Goal: Task Accomplishment & Management: Use online tool/utility

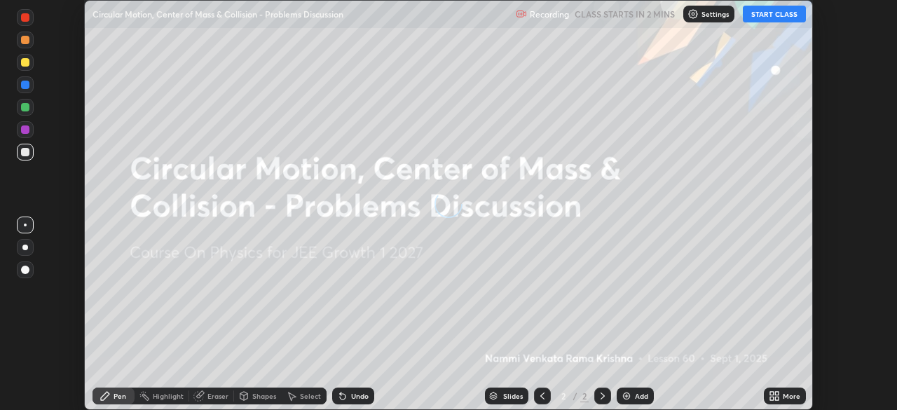
scroll to position [410, 897]
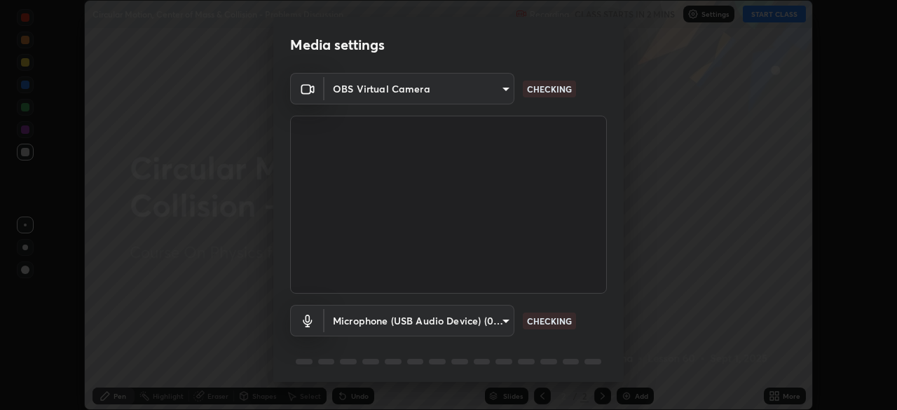
type input "a6c09d3532ea2fb43736101803286e867d47047993e392948129e064bf5450bd"
click at [504, 319] on body "Erase all Circular Motion, Center of Mass & Collision - Problems Discussion Rec…" at bounding box center [448, 205] width 897 height 410
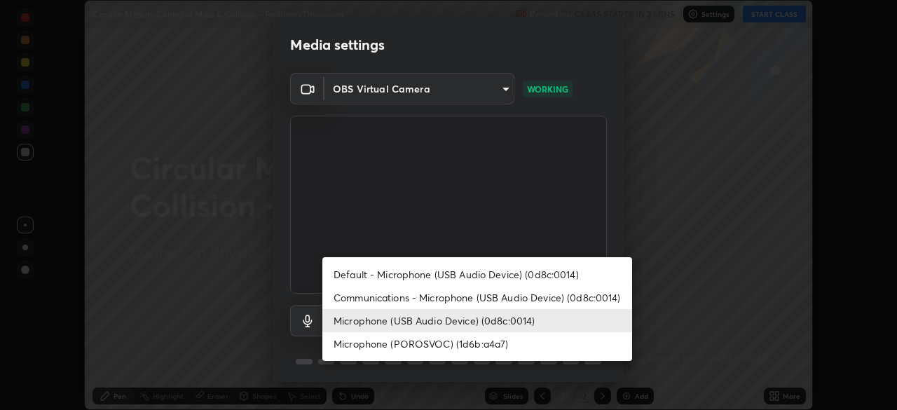
click at [483, 321] on li "Microphone (USB Audio Device) (0d8c:0014)" at bounding box center [477, 320] width 310 height 23
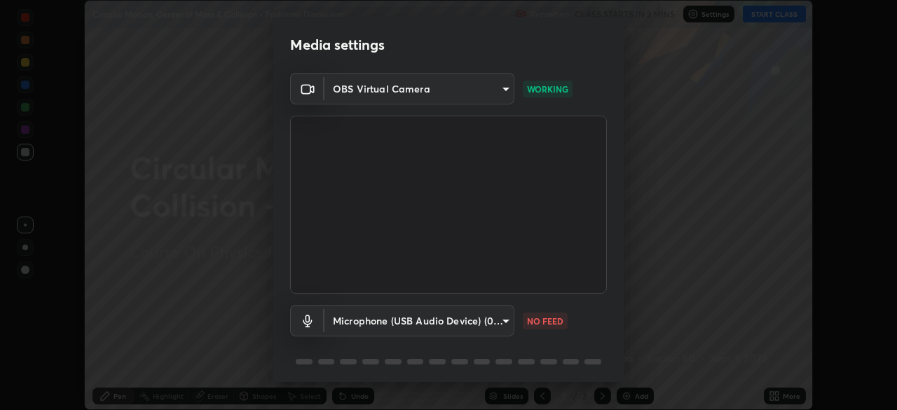
click at [505, 317] on body "Erase all Circular Motion, Center of Mass & Collision - Problems Discussion Rec…" at bounding box center [448, 205] width 897 height 410
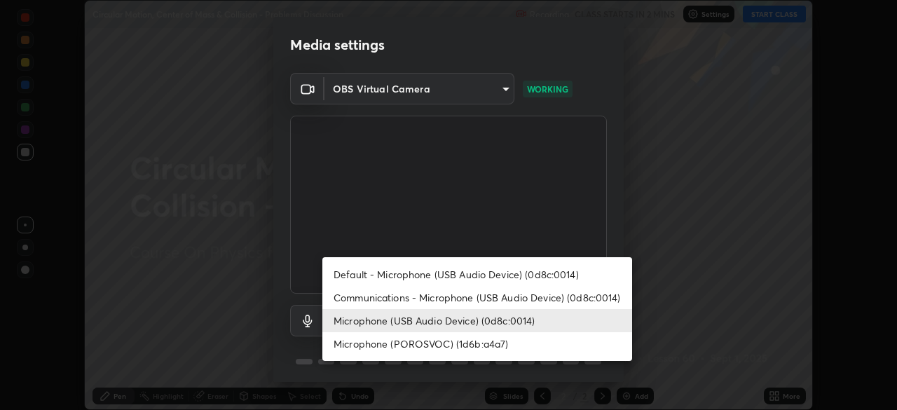
click at [468, 295] on li "Communications - Microphone (USB Audio Device) (0d8c:0014)" at bounding box center [477, 297] width 310 height 23
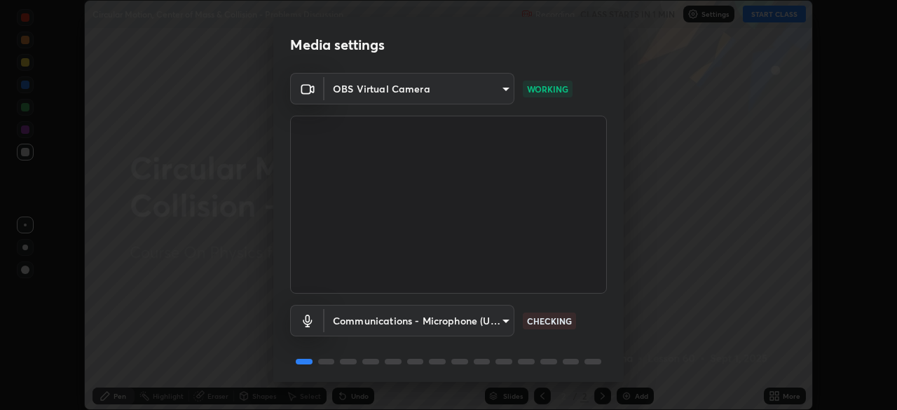
click at [505, 322] on body "Erase all Circular Motion, Center of Mass & Collision - Problems Discussion Rec…" at bounding box center [448, 205] width 897 height 410
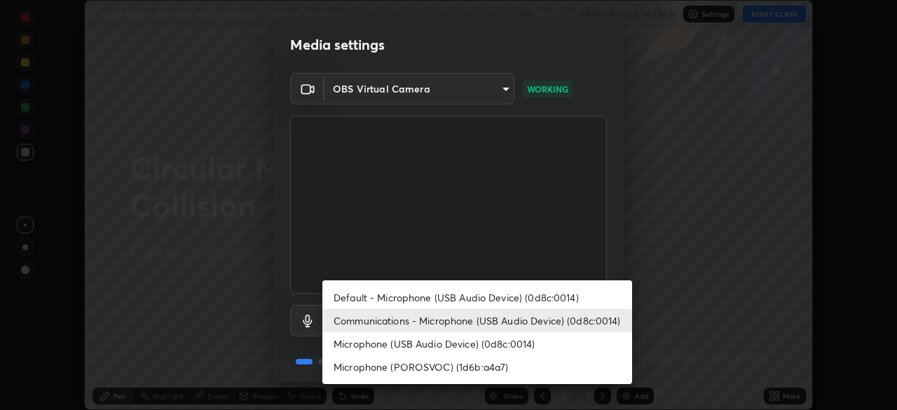
click at [484, 365] on li "Microphone (POROSVOC) (1d6b:a4a7)" at bounding box center [477, 366] width 310 height 23
type input "26598b7c29b112b19338b90d241d18bcbca1b465e2de73476234cebcd4a1e14c"
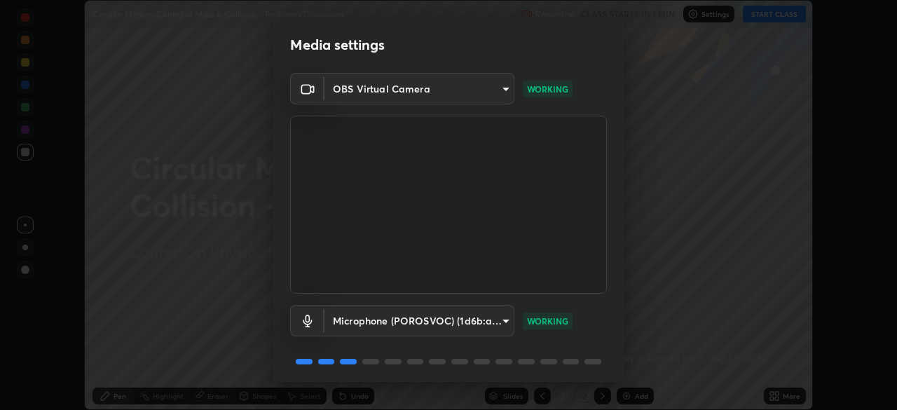
scroll to position [50, 0]
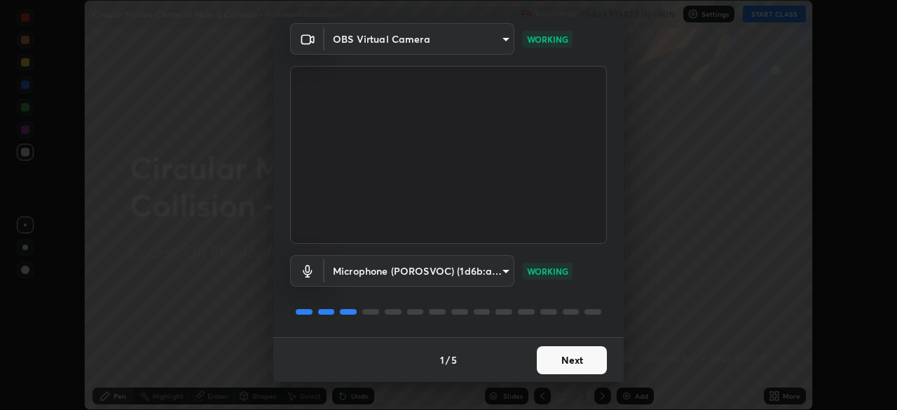
click at [573, 358] on button "Next" at bounding box center [572, 360] width 70 height 28
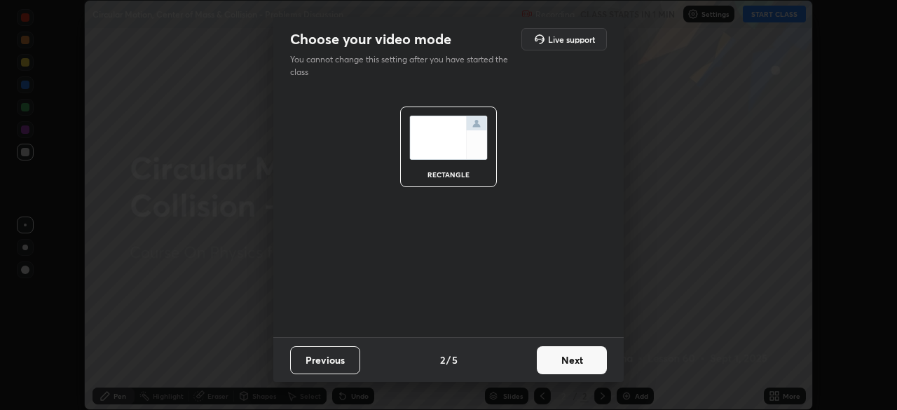
scroll to position [0, 0]
click at [579, 362] on button "Next" at bounding box center [572, 360] width 70 height 28
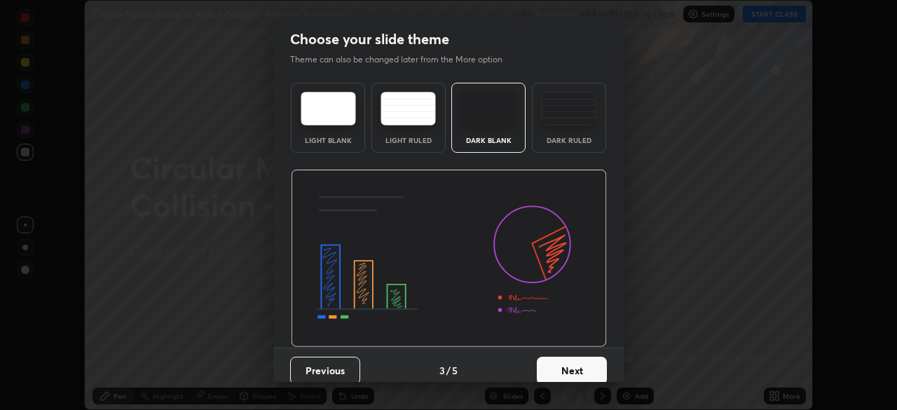
click at [573, 362] on button "Next" at bounding box center [572, 371] width 70 height 28
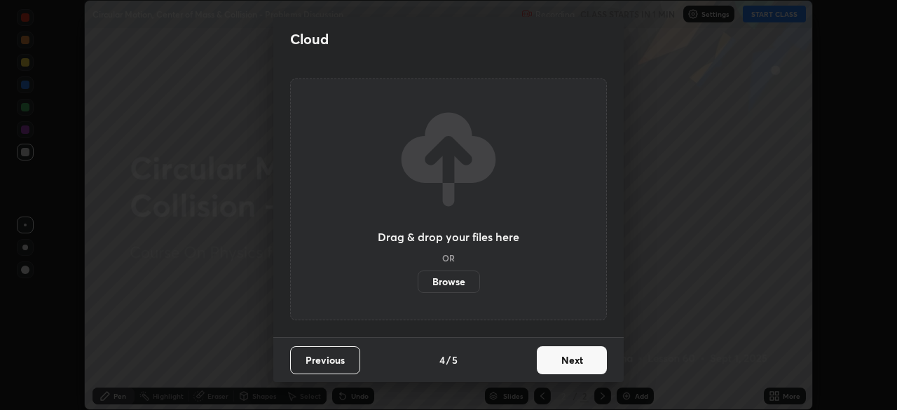
click at [573, 359] on button "Next" at bounding box center [572, 360] width 70 height 28
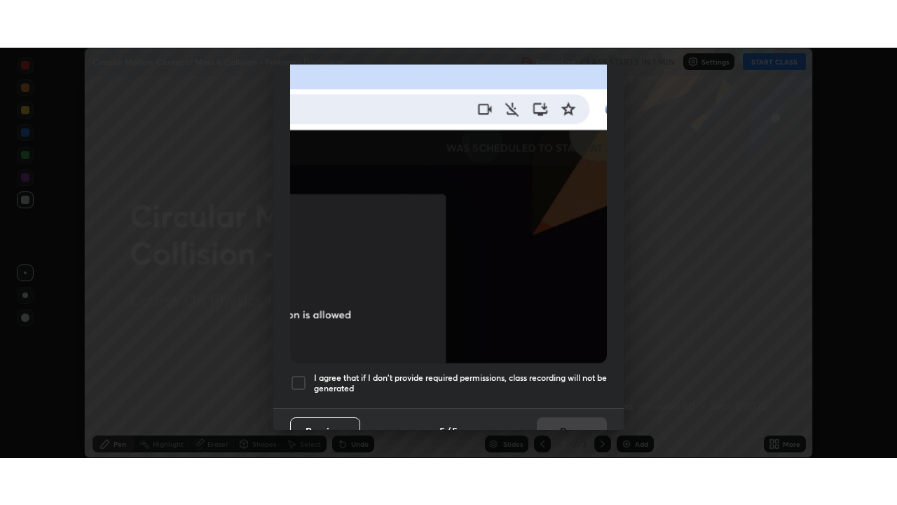
scroll to position [336, 0]
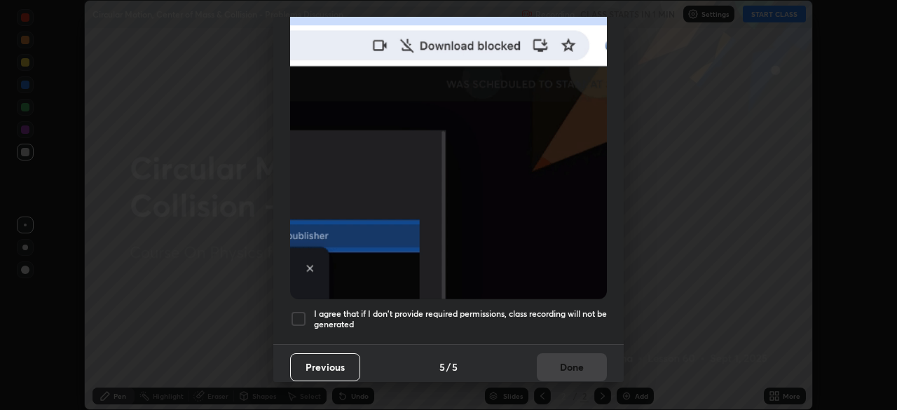
click at [299, 313] on div at bounding box center [298, 319] width 17 height 17
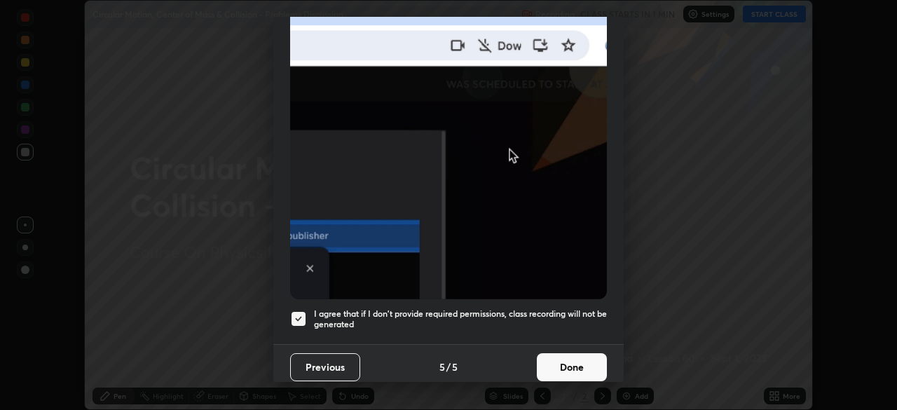
click at [563, 362] on button "Done" at bounding box center [572, 367] width 70 height 28
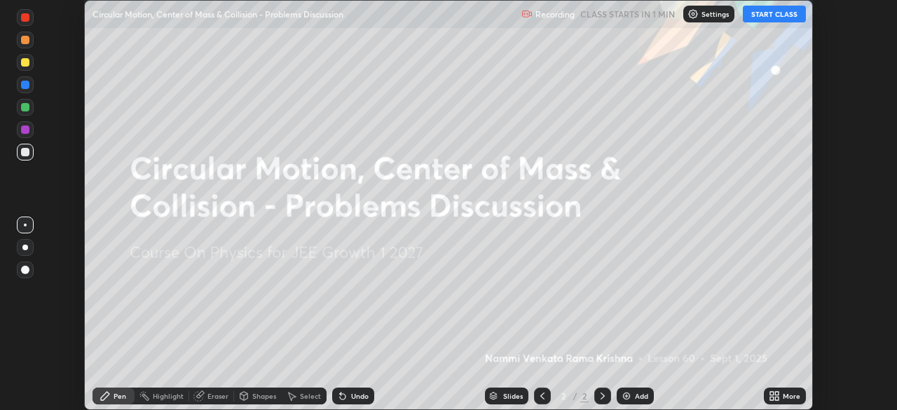
click at [777, 12] on button "START CLASS" at bounding box center [774, 14] width 63 height 17
click at [778, 394] on icon at bounding box center [777, 394] width 4 height 4
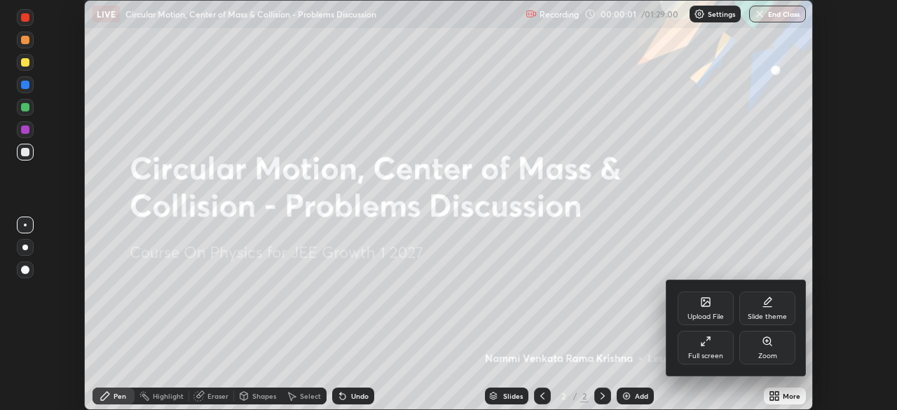
click at [711, 347] on div "Full screen" at bounding box center [706, 348] width 56 height 34
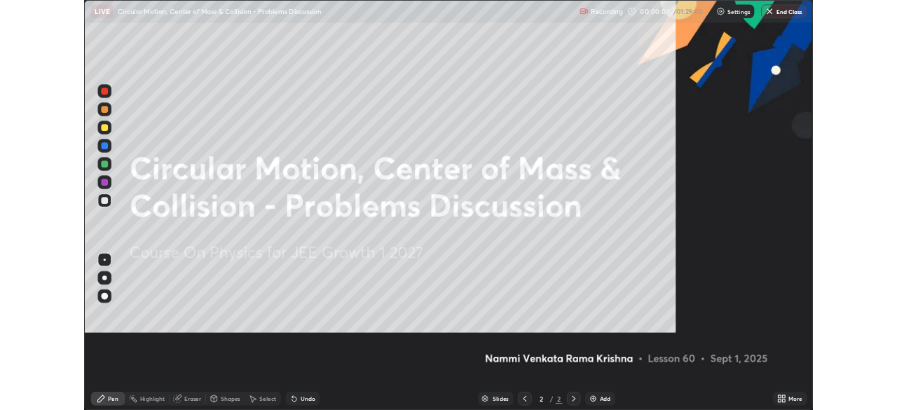
scroll to position [505, 897]
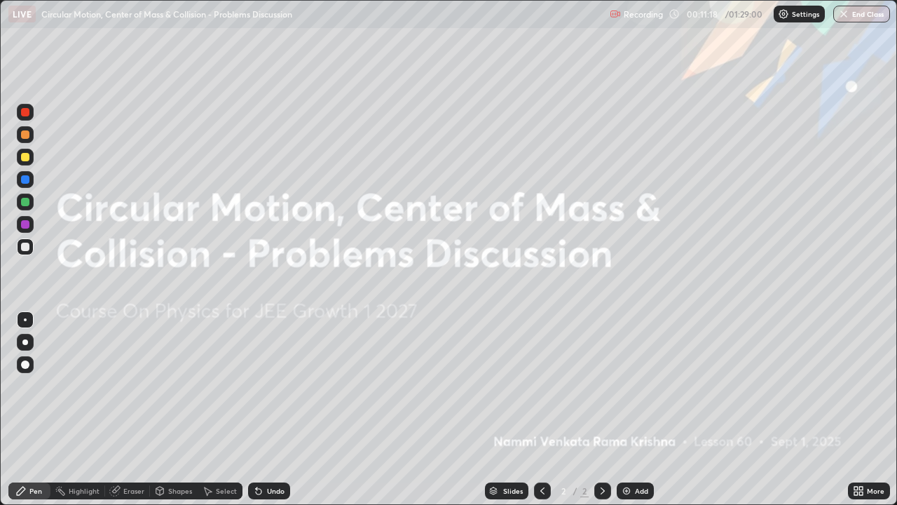
click at [601, 409] on icon at bounding box center [602, 490] width 11 height 11
click at [627, 409] on img at bounding box center [626, 490] width 11 height 11
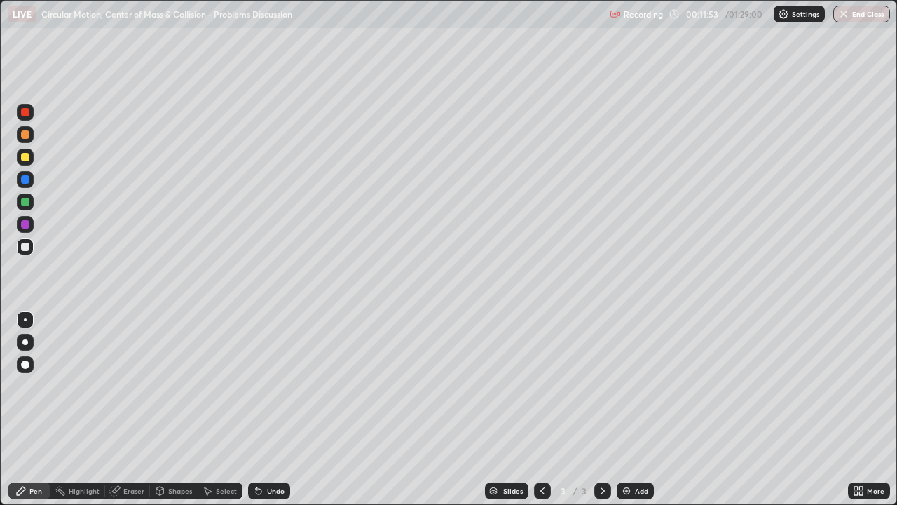
click at [25, 163] on div at bounding box center [25, 157] width 17 height 17
click at [256, 409] on icon at bounding box center [259, 492] width 6 height 6
click at [252, 409] on div "Undo" at bounding box center [269, 490] width 42 height 17
click at [26, 247] on div at bounding box center [25, 247] width 8 height 8
click at [27, 156] on div at bounding box center [25, 157] width 8 height 8
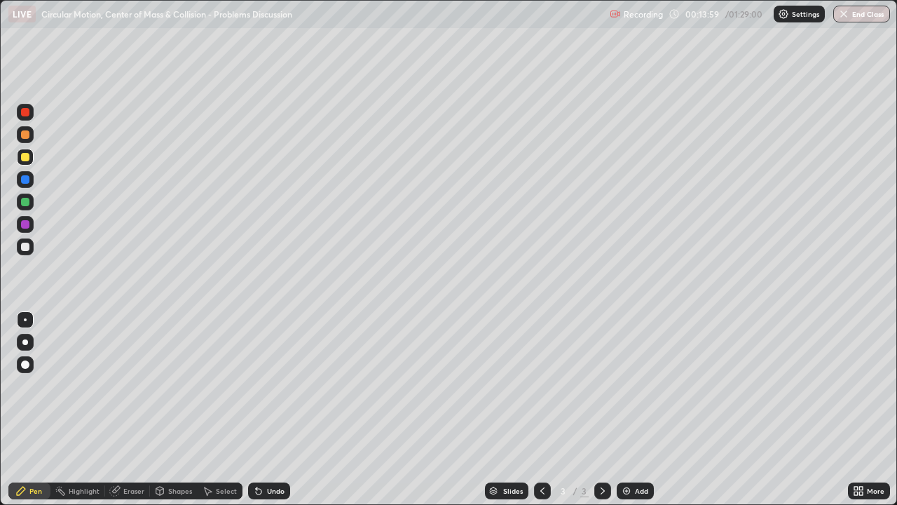
click at [30, 202] on div at bounding box center [25, 201] width 17 height 17
click at [26, 157] on div at bounding box center [25, 157] width 8 height 8
click at [27, 247] on div at bounding box center [25, 247] width 8 height 8
click at [257, 409] on icon at bounding box center [259, 492] width 6 height 6
click at [256, 409] on icon at bounding box center [259, 492] width 6 height 6
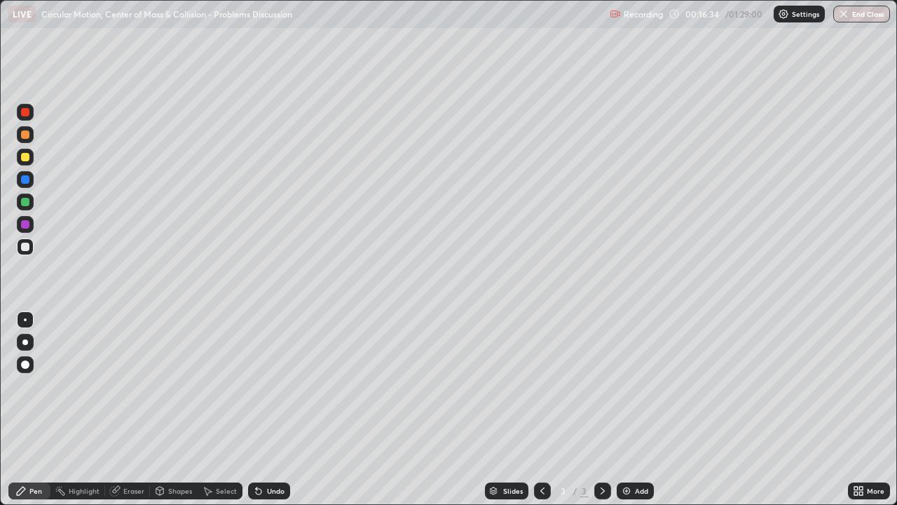
click at [256, 409] on icon at bounding box center [259, 492] width 6 height 6
click at [257, 409] on icon at bounding box center [259, 492] width 6 height 6
click at [256, 409] on icon at bounding box center [259, 492] width 6 height 6
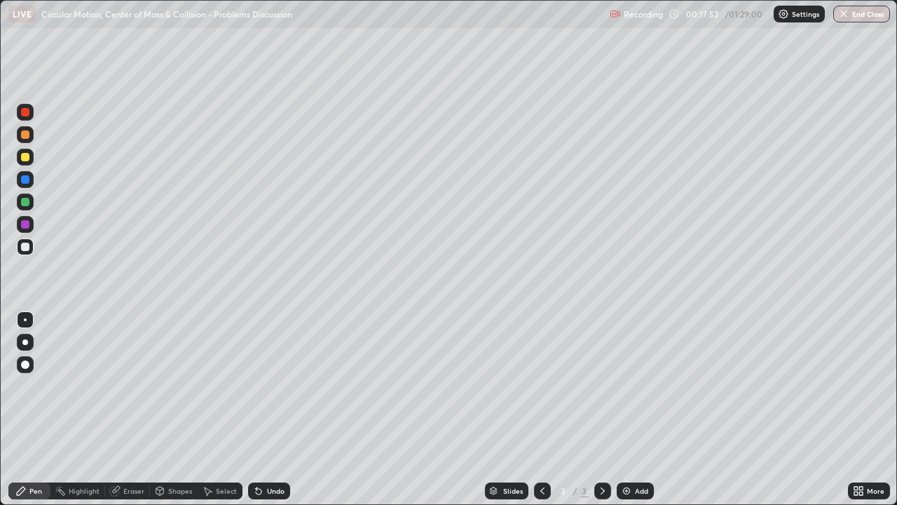
click at [27, 158] on div at bounding box center [25, 157] width 8 height 8
click at [601, 409] on icon at bounding box center [602, 490] width 11 height 11
click at [630, 409] on img at bounding box center [626, 490] width 11 height 11
click at [26, 202] on div at bounding box center [25, 202] width 8 height 8
click at [278, 409] on div "Undo" at bounding box center [276, 490] width 18 height 7
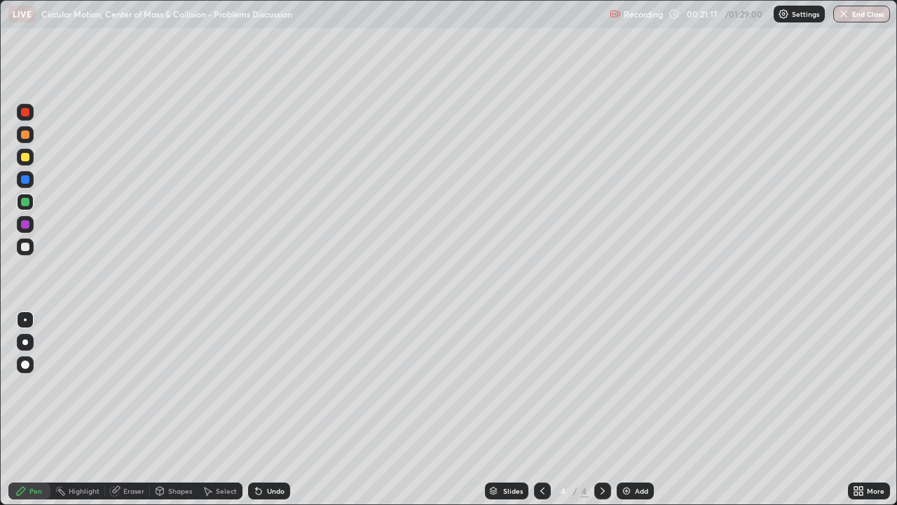
click at [285, 409] on div "Undo" at bounding box center [269, 490] width 42 height 17
click at [180, 409] on div "Shapes" at bounding box center [180, 490] width 24 height 7
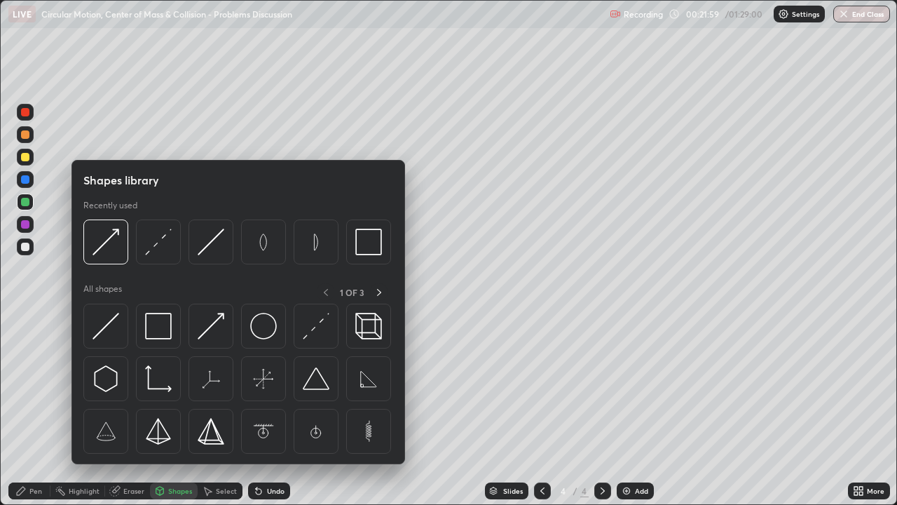
click at [39, 409] on div "Erase all" at bounding box center [25, 252] width 34 height 449
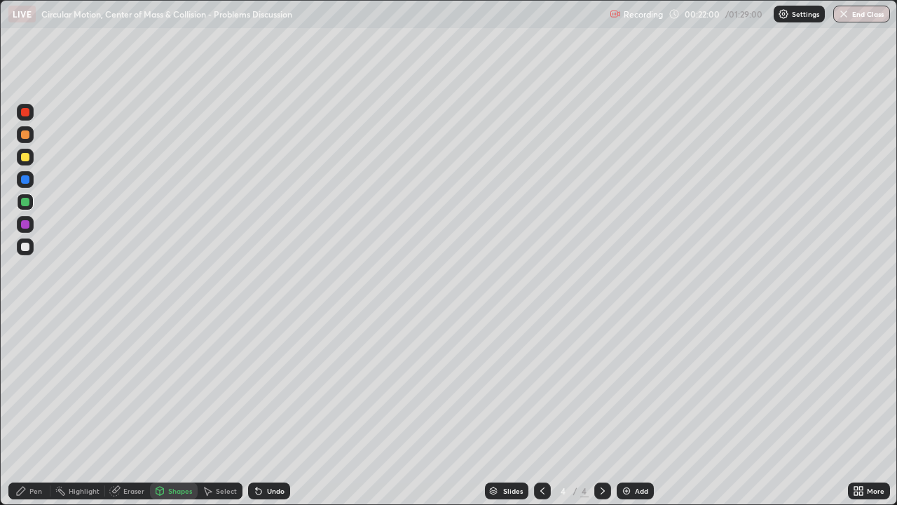
click at [25, 135] on div at bounding box center [25, 134] width 8 height 8
click at [28, 158] on div at bounding box center [25, 157] width 8 height 8
click at [269, 409] on div "Undo" at bounding box center [276, 490] width 18 height 7
click at [41, 409] on div "Pen" at bounding box center [35, 490] width 13 height 7
click at [26, 247] on div at bounding box center [25, 247] width 8 height 8
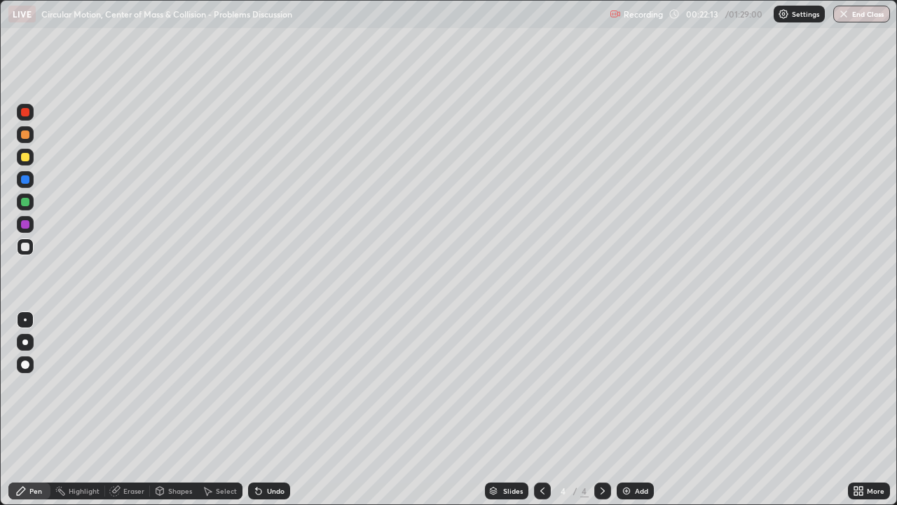
click at [30, 160] on div at bounding box center [25, 157] width 17 height 17
click at [271, 409] on div "Undo" at bounding box center [276, 490] width 18 height 7
click at [270, 409] on div "Undo" at bounding box center [276, 490] width 18 height 7
click at [26, 247] on div at bounding box center [25, 247] width 8 height 8
click at [543, 409] on icon at bounding box center [542, 490] width 11 height 11
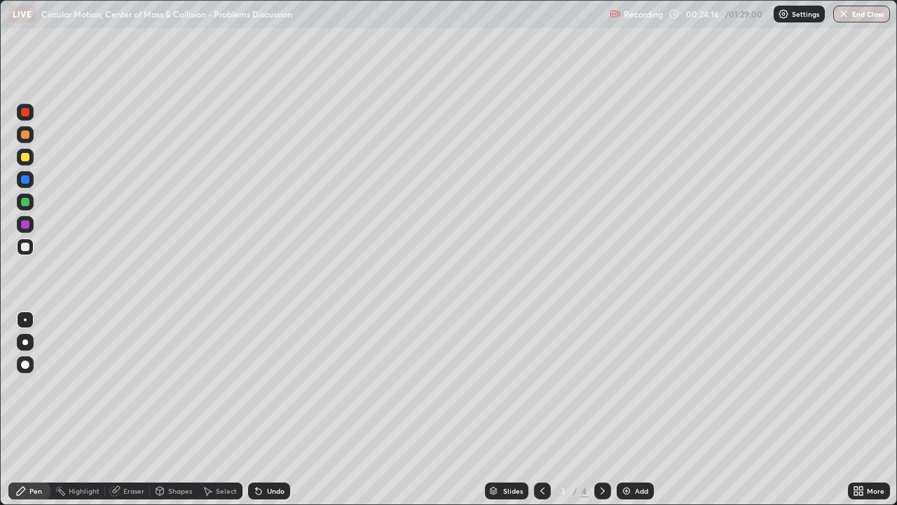
click at [601, 409] on icon at bounding box center [603, 490] width 4 height 7
click at [28, 250] on div at bounding box center [25, 247] width 8 height 8
click at [28, 224] on div at bounding box center [25, 224] width 8 height 8
click at [182, 409] on div "Shapes" at bounding box center [180, 490] width 24 height 7
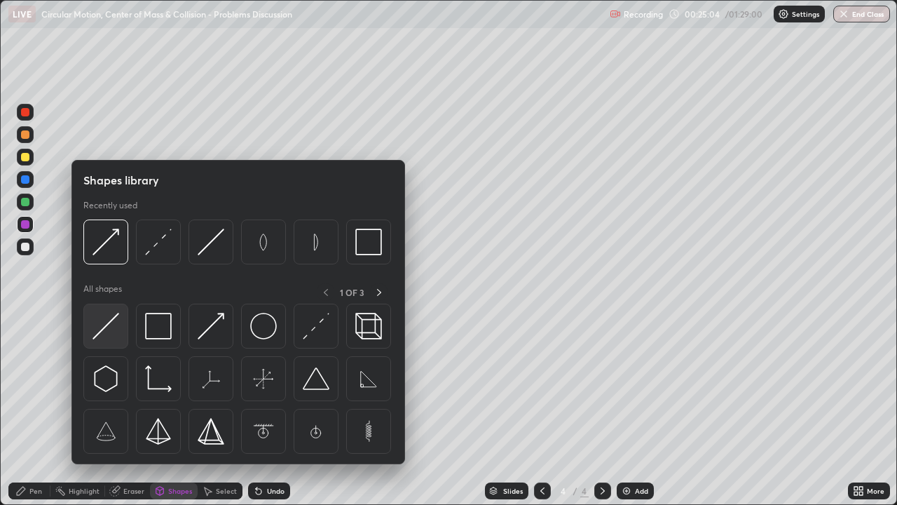
click at [121, 332] on div at bounding box center [105, 325] width 45 height 45
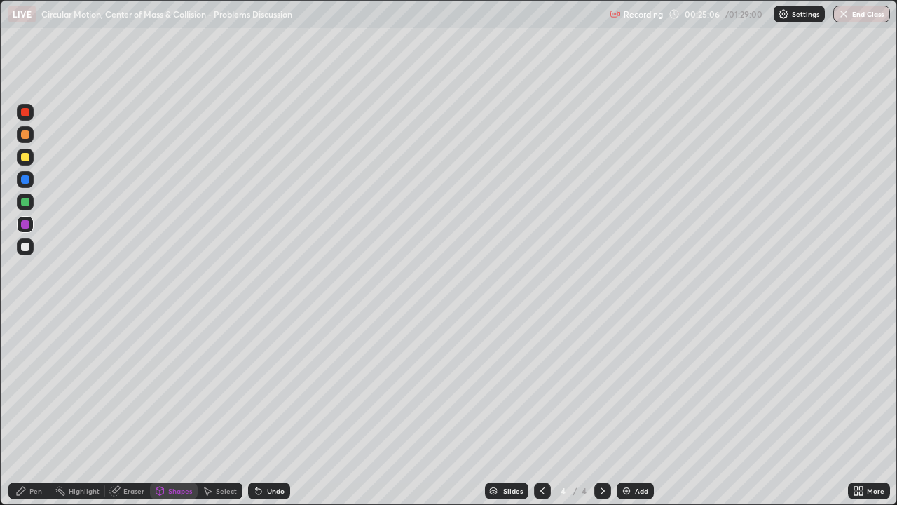
click at [181, 409] on div "Shapes" at bounding box center [180, 490] width 24 height 7
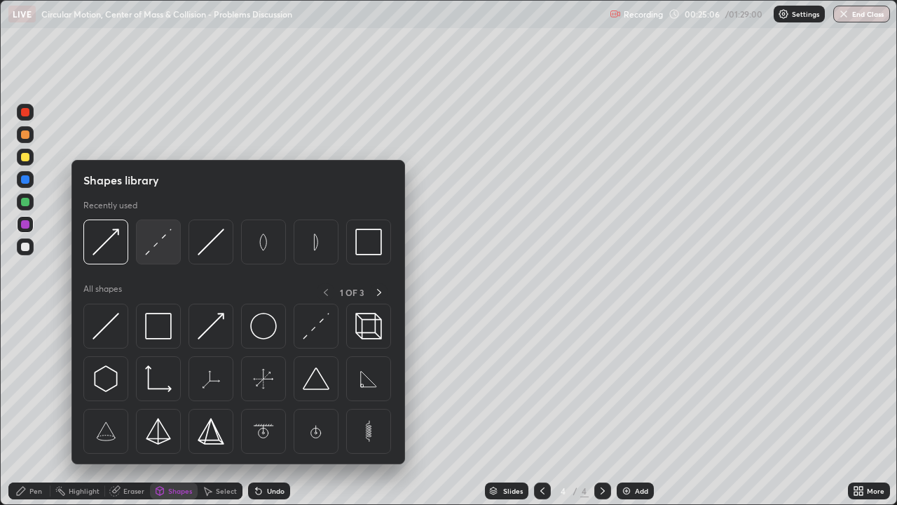
click at [162, 253] on img at bounding box center [158, 241] width 27 height 27
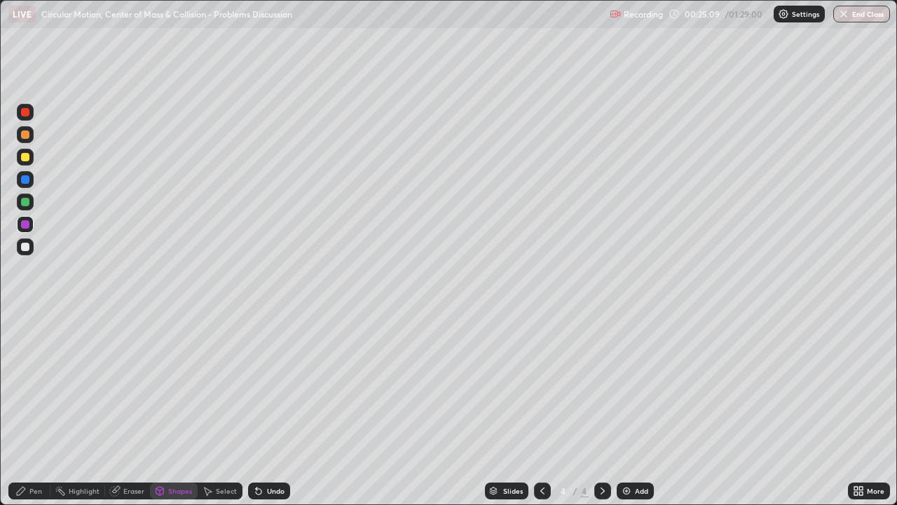
click at [31, 250] on div at bounding box center [25, 246] width 17 height 17
click at [46, 409] on div "Pen" at bounding box center [29, 490] width 42 height 17
click at [32, 203] on div at bounding box center [25, 201] width 17 height 17
click at [28, 136] on div at bounding box center [25, 134] width 8 height 8
click at [23, 200] on div at bounding box center [25, 202] width 8 height 8
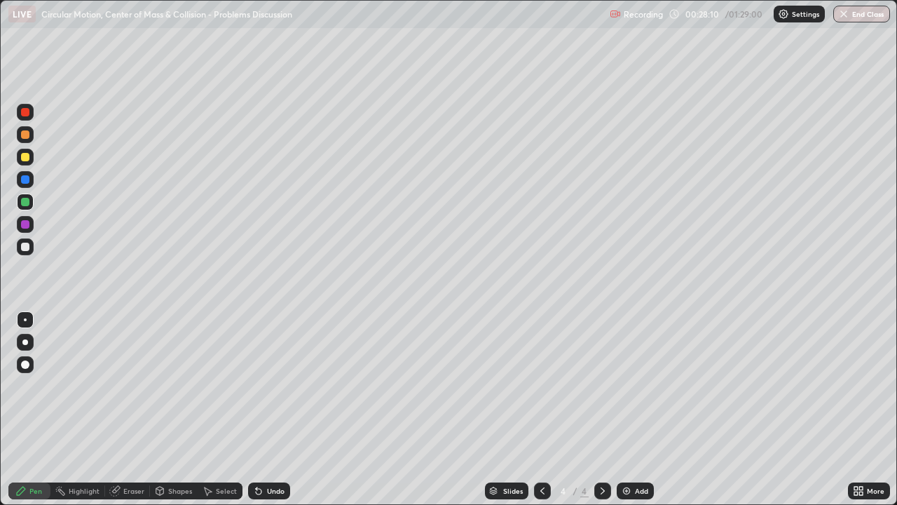
click at [25, 161] on div at bounding box center [25, 157] width 8 height 8
click at [24, 178] on div at bounding box center [25, 179] width 8 height 8
click at [28, 247] on div at bounding box center [25, 247] width 8 height 8
click at [28, 159] on div at bounding box center [25, 157] width 8 height 8
click at [25, 203] on div at bounding box center [25, 202] width 8 height 8
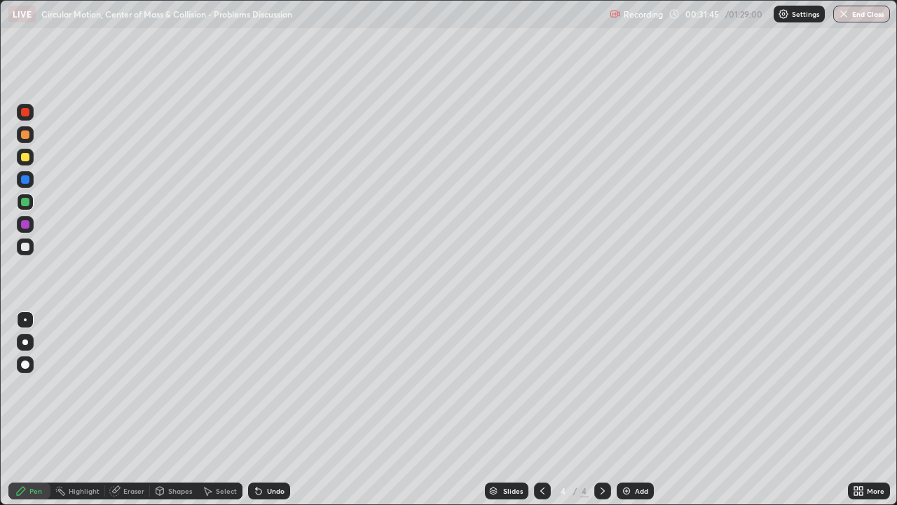
click at [27, 137] on div at bounding box center [25, 134] width 8 height 8
click at [264, 409] on div "Undo" at bounding box center [269, 490] width 42 height 17
click at [134, 409] on div "Eraser" at bounding box center [133, 490] width 21 height 7
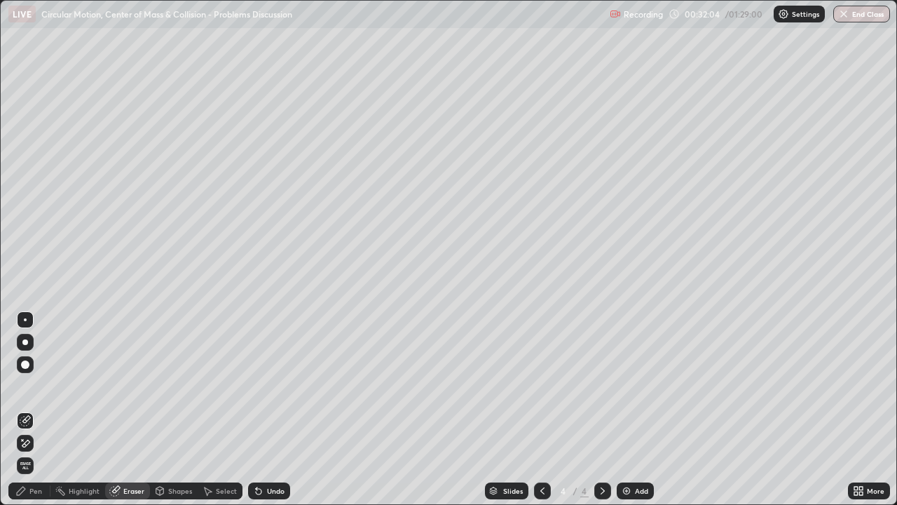
click at [222, 409] on div "Select" at bounding box center [226, 490] width 21 height 7
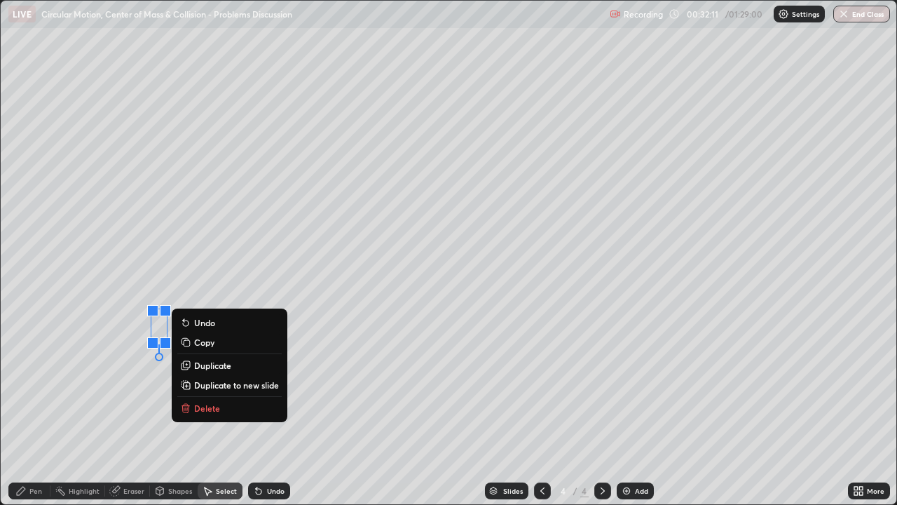
click at [207, 364] on p "Duplicate" at bounding box center [212, 365] width 37 height 11
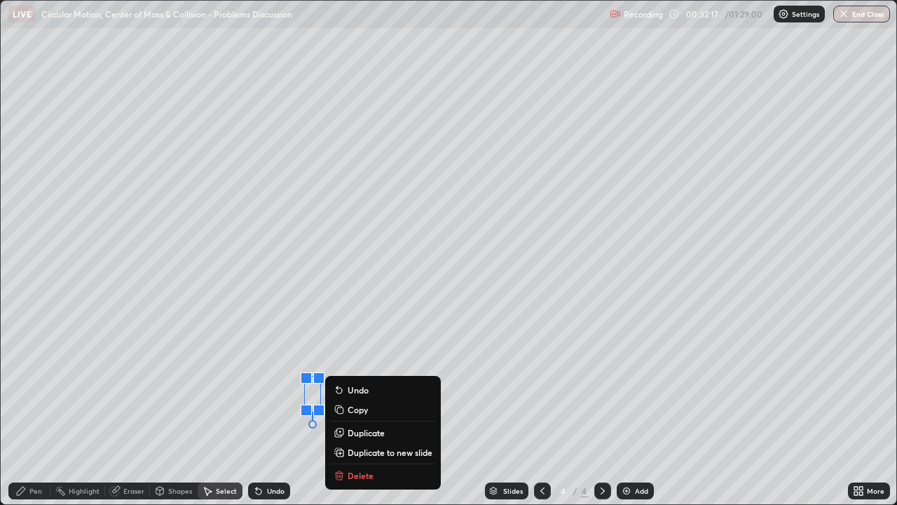
click at [34, 409] on div "Pen" at bounding box center [35, 490] width 13 height 7
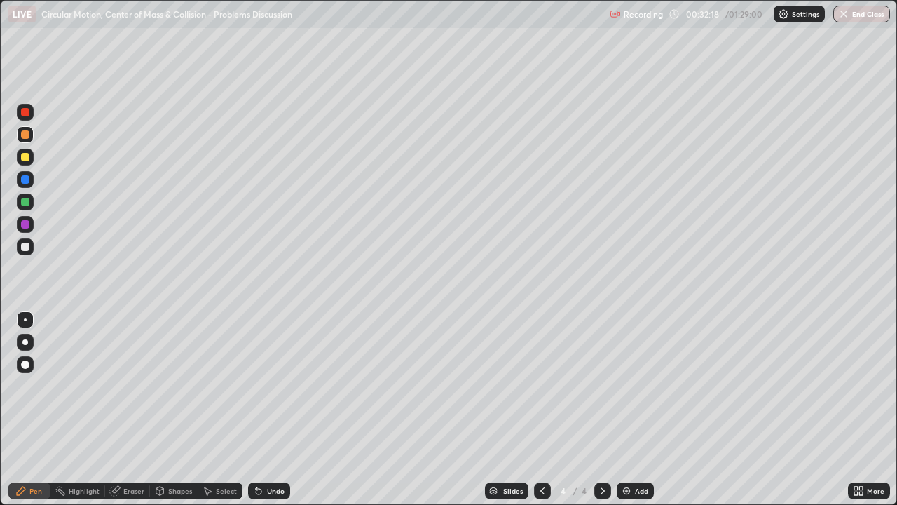
click at [33, 249] on div at bounding box center [25, 246] width 17 height 17
click at [26, 200] on div at bounding box center [25, 202] width 8 height 8
click at [27, 203] on div at bounding box center [25, 202] width 8 height 8
click at [27, 245] on div at bounding box center [25, 247] width 8 height 8
click at [29, 156] on div at bounding box center [25, 157] width 8 height 8
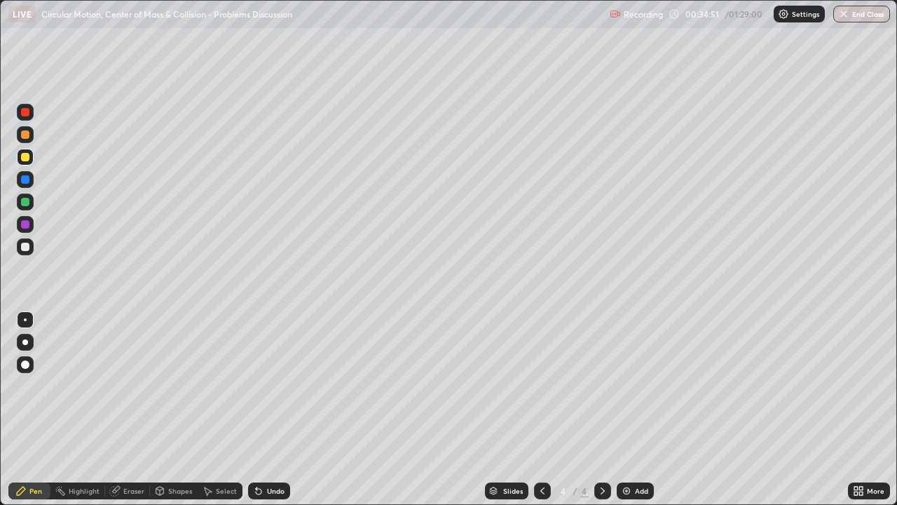
click at [27, 180] on div at bounding box center [25, 179] width 8 height 8
click at [22, 250] on div at bounding box center [25, 247] width 8 height 8
click at [27, 159] on div at bounding box center [25, 157] width 8 height 8
click at [29, 204] on div at bounding box center [25, 202] width 8 height 8
click at [221, 409] on div "Select" at bounding box center [226, 490] width 21 height 7
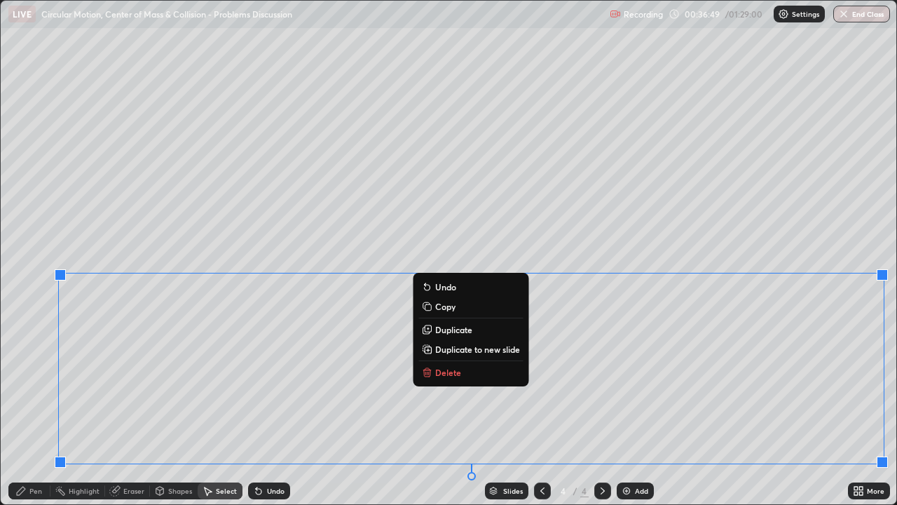
click at [470, 352] on p "Duplicate to new slide" at bounding box center [477, 348] width 85 height 11
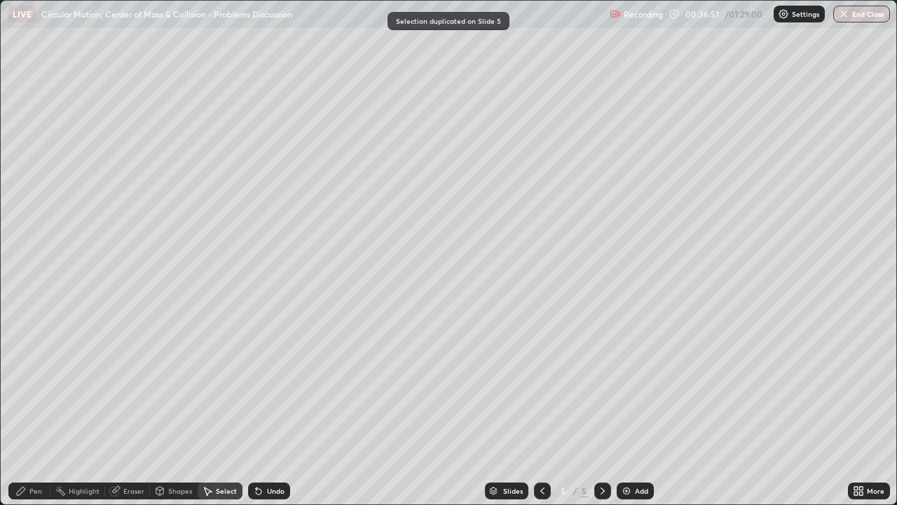
click at [40, 409] on div "Pen" at bounding box center [35, 490] width 13 height 7
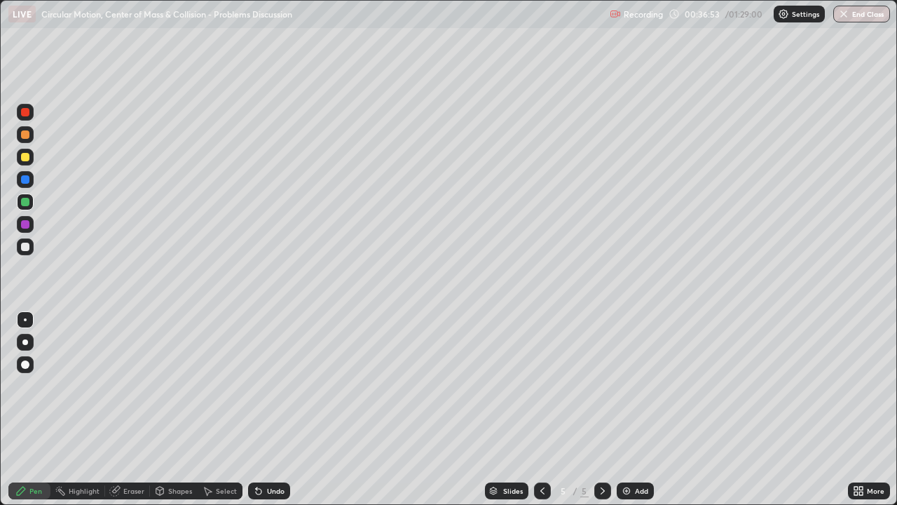
click at [25, 158] on div at bounding box center [25, 157] width 8 height 8
click at [267, 409] on div "Undo" at bounding box center [276, 490] width 18 height 7
click at [263, 409] on div "Undo" at bounding box center [269, 490] width 42 height 17
click at [27, 248] on div at bounding box center [25, 247] width 8 height 8
click at [27, 114] on div at bounding box center [25, 112] width 8 height 8
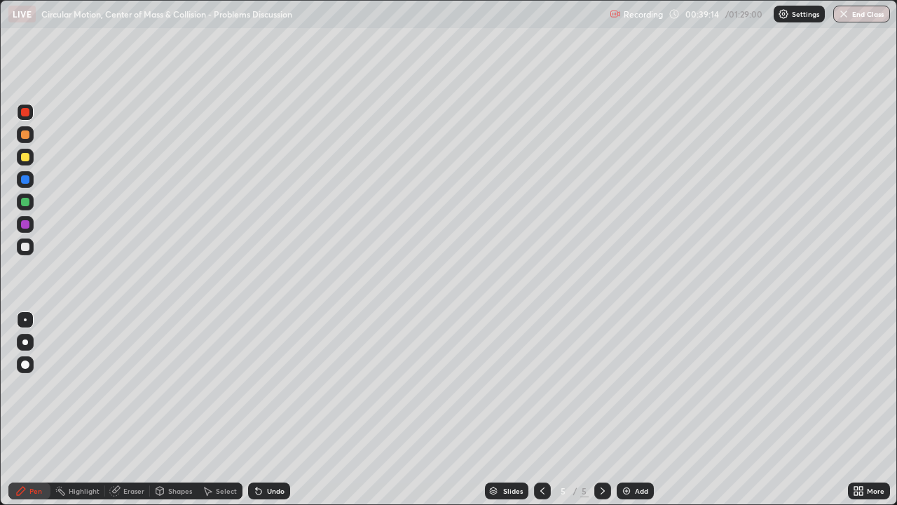
click at [27, 249] on div at bounding box center [25, 247] width 8 height 8
click at [29, 224] on div at bounding box center [25, 224] width 8 height 8
click at [29, 249] on div at bounding box center [25, 247] width 8 height 8
click at [28, 203] on div at bounding box center [25, 202] width 8 height 8
click at [226, 409] on div "Select" at bounding box center [220, 490] width 45 height 17
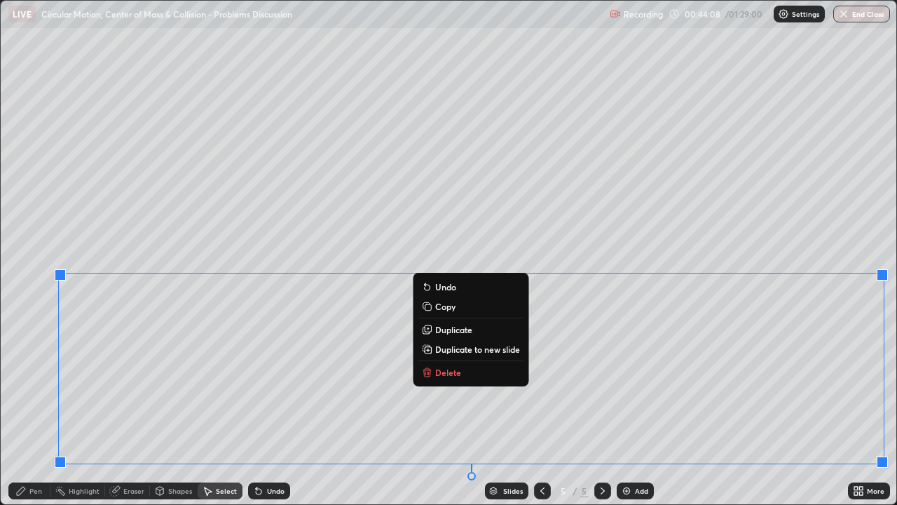
click at [448, 374] on p "Delete" at bounding box center [448, 372] width 26 height 11
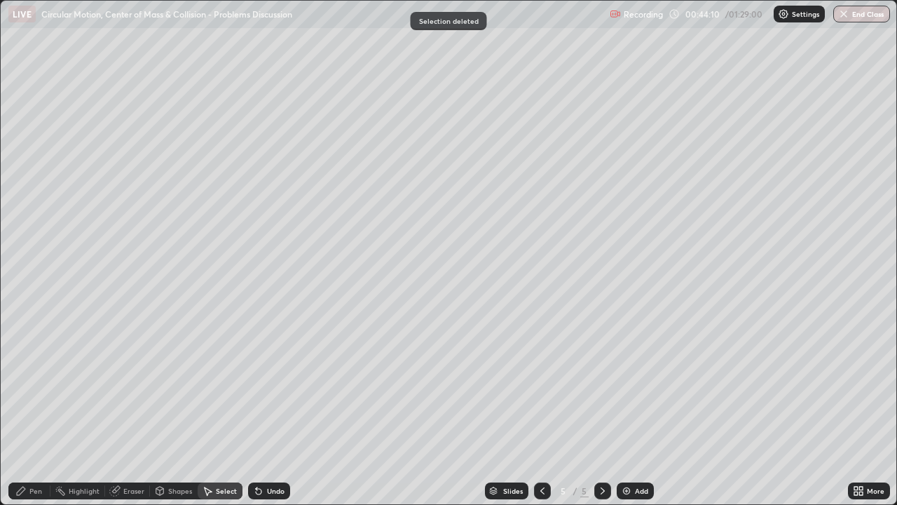
click at [39, 409] on div "Pen" at bounding box center [35, 490] width 13 height 7
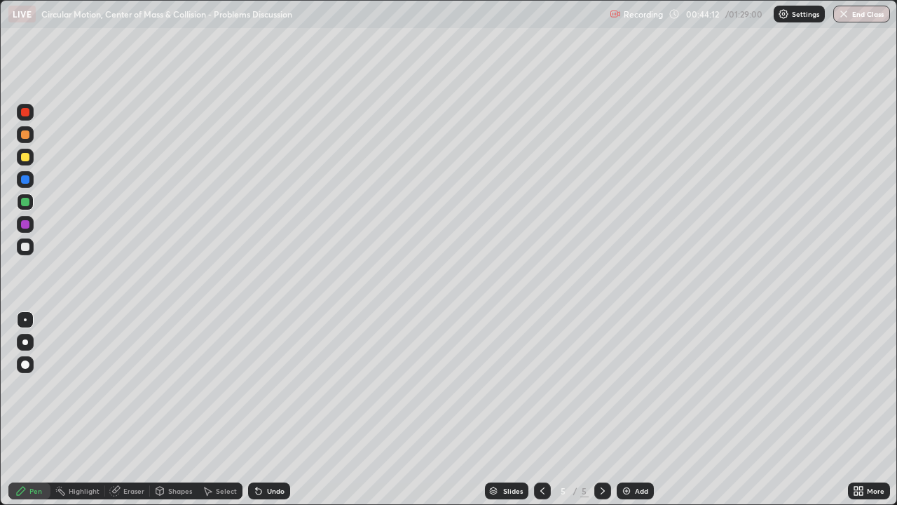
click at [29, 247] on div at bounding box center [25, 247] width 8 height 8
click at [267, 409] on div "Undo" at bounding box center [276, 490] width 18 height 7
click at [261, 409] on div "Undo" at bounding box center [269, 490] width 42 height 17
click at [249, 409] on div "Undo" at bounding box center [269, 490] width 42 height 17
click at [25, 160] on div at bounding box center [25, 157] width 8 height 8
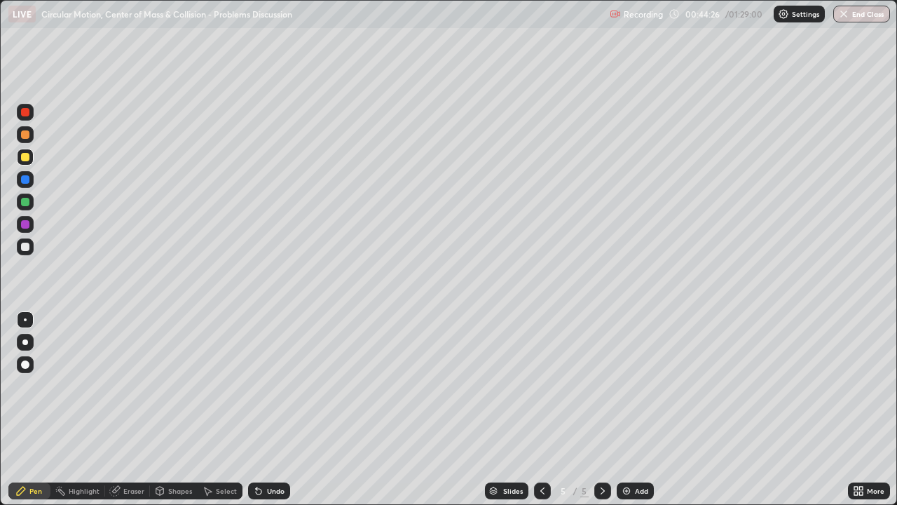
click at [29, 247] on div at bounding box center [25, 247] width 8 height 8
click at [129, 409] on div "Eraser" at bounding box center [133, 490] width 21 height 7
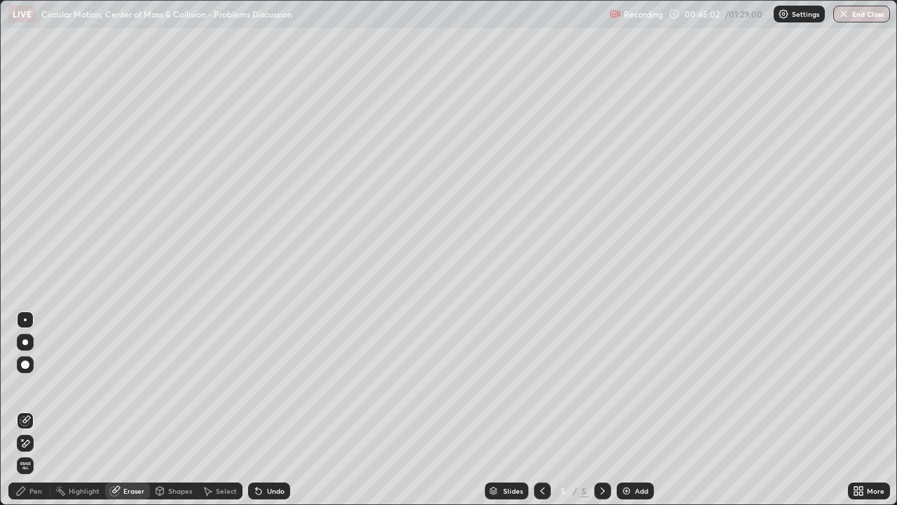
click at [48, 409] on div "Pen" at bounding box center [29, 490] width 42 height 17
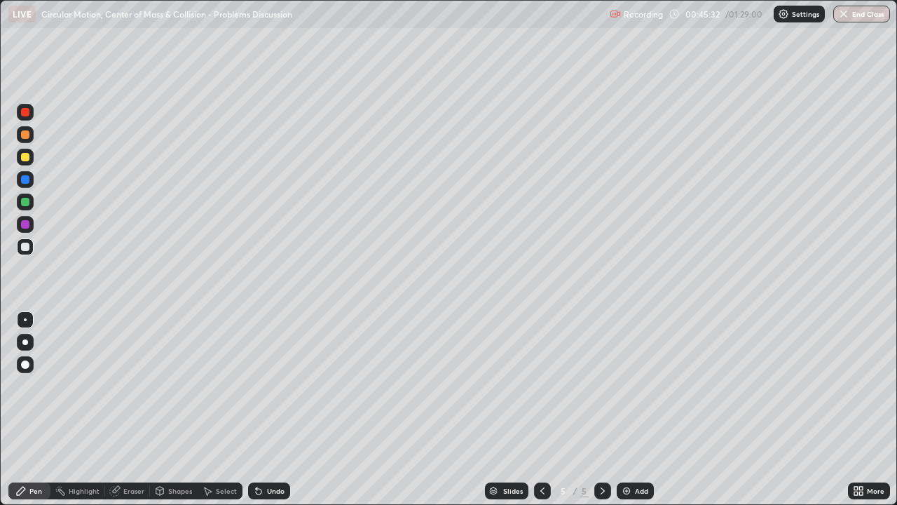
click at [188, 409] on div "Shapes" at bounding box center [180, 490] width 24 height 7
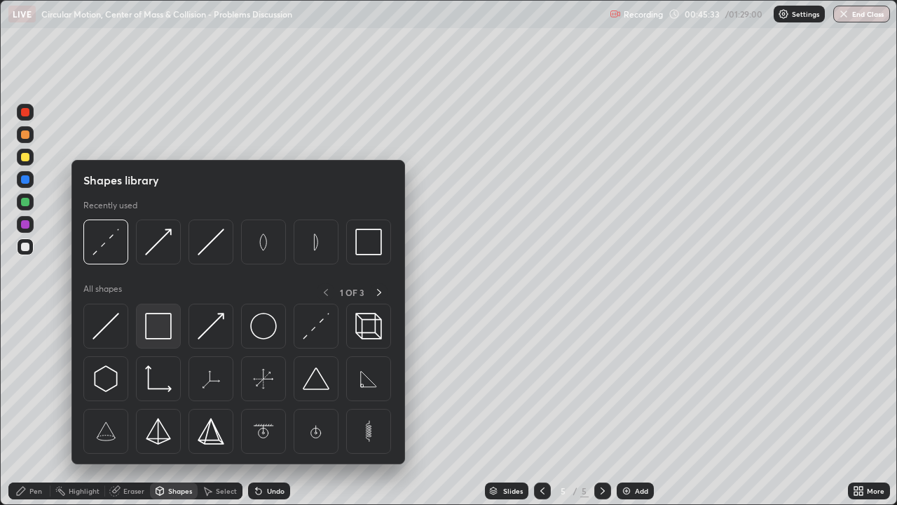
click at [168, 335] on img at bounding box center [158, 326] width 27 height 27
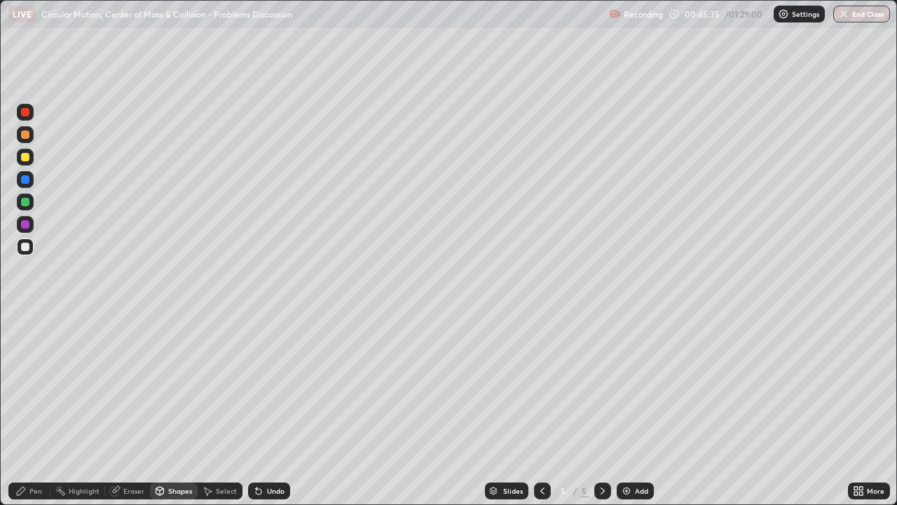
click at [32, 200] on div at bounding box center [25, 201] width 17 height 17
click at [31, 248] on div at bounding box center [25, 246] width 17 height 17
click at [268, 409] on div "Undo" at bounding box center [276, 490] width 18 height 7
click at [43, 409] on div "Pen" at bounding box center [29, 490] width 42 height 17
click at [27, 159] on div at bounding box center [25, 157] width 8 height 8
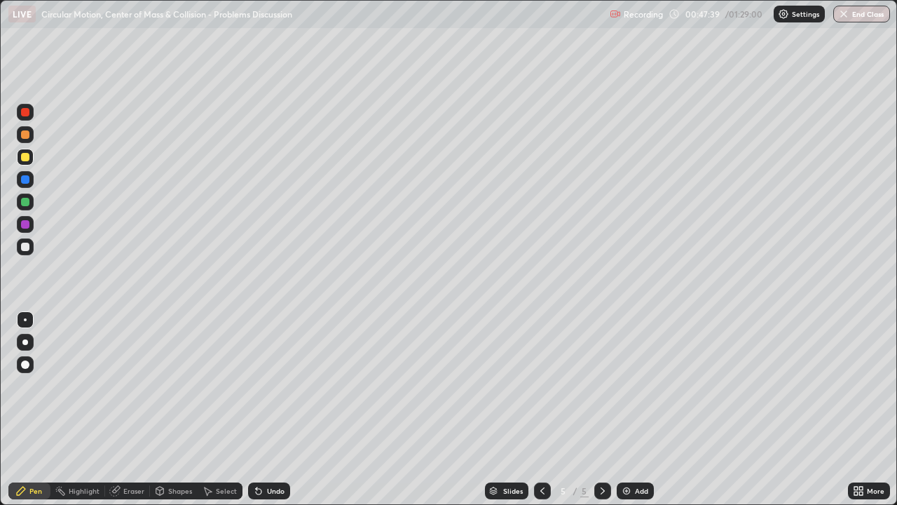
click at [28, 113] on div at bounding box center [25, 112] width 8 height 8
click at [176, 409] on div "Shapes" at bounding box center [180, 490] width 24 height 7
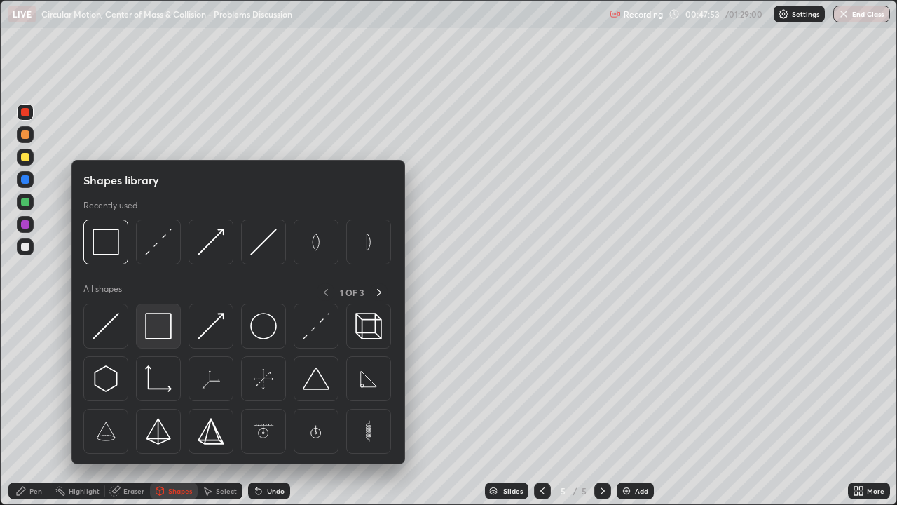
click at [153, 325] on img at bounding box center [158, 326] width 27 height 27
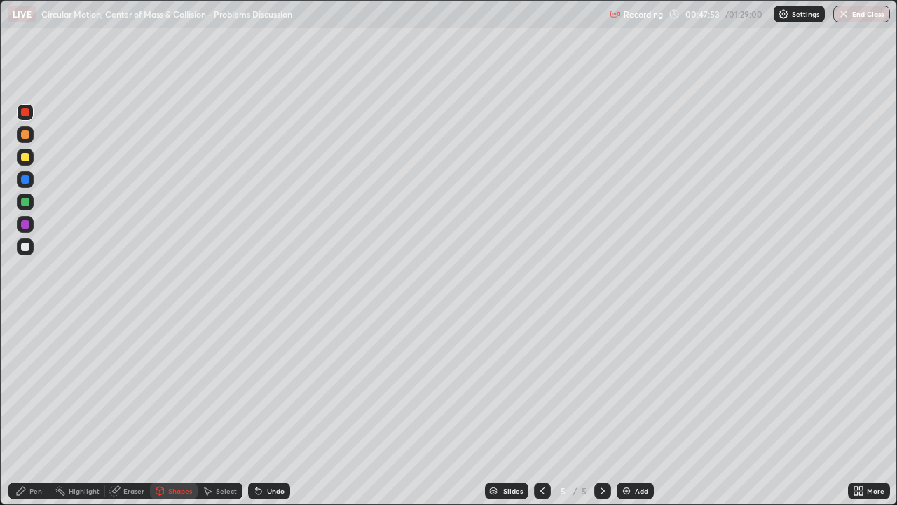
click at [27, 201] on div at bounding box center [25, 202] width 8 height 8
click at [26, 161] on div at bounding box center [25, 157] width 8 height 8
click at [39, 409] on div "Pen" at bounding box center [35, 490] width 13 height 7
click at [29, 247] on div at bounding box center [25, 247] width 8 height 8
click at [278, 409] on div "Undo" at bounding box center [269, 490] width 42 height 17
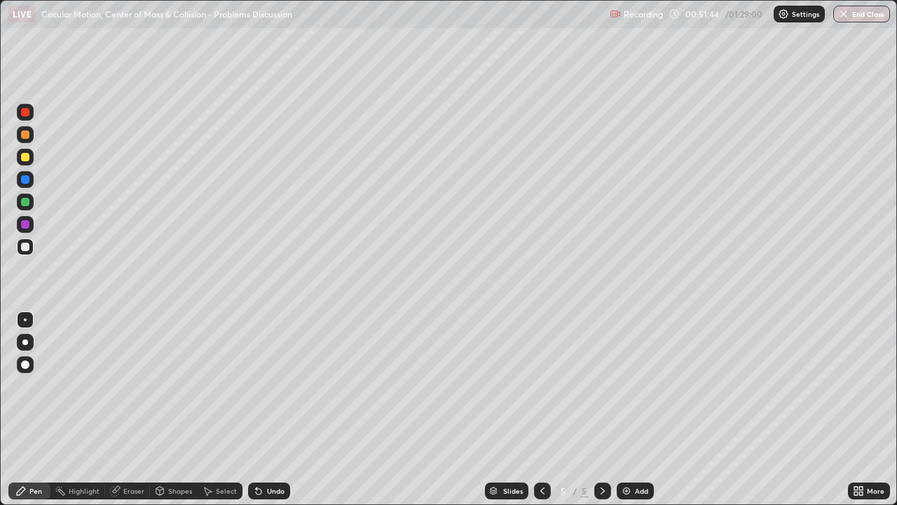
click at [28, 136] on div at bounding box center [25, 134] width 8 height 8
click at [26, 202] on div at bounding box center [25, 202] width 8 height 8
click at [25, 248] on div at bounding box center [25, 247] width 8 height 8
click at [267, 409] on div "Undo" at bounding box center [276, 490] width 18 height 7
click at [268, 409] on div "Undo" at bounding box center [276, 490] width 18 height 7
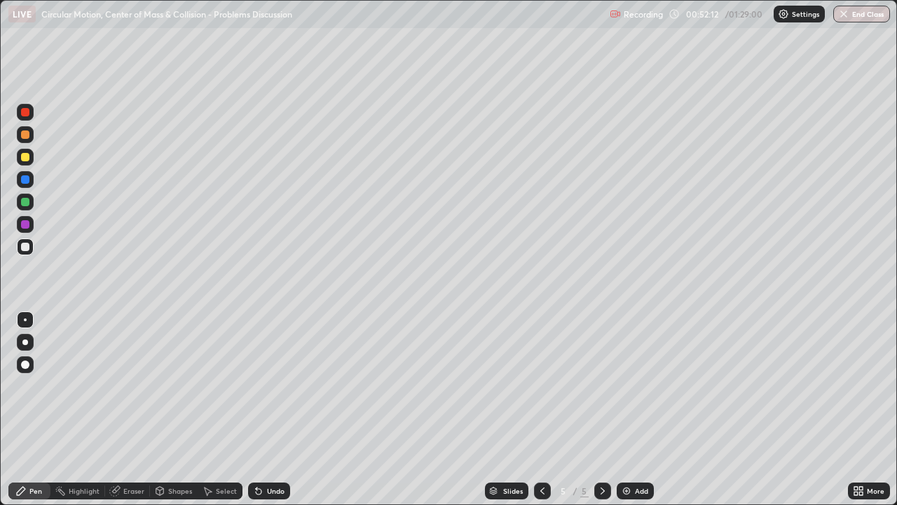
click at [273, 409] on div "Undo" at bounding box center [276, 490] width 18 height 7
click at [29, 204] on div at bounding box center [25, 202] width 8 height 8
click at [25, 250] on div at bounding box center [25, 247] width 8 height 8
click at [547, 409] on div at bounding box center [542, 490] width 17 height 17
click at [601, 409] on icon at bounding box center [602, 490] width 11 height 11
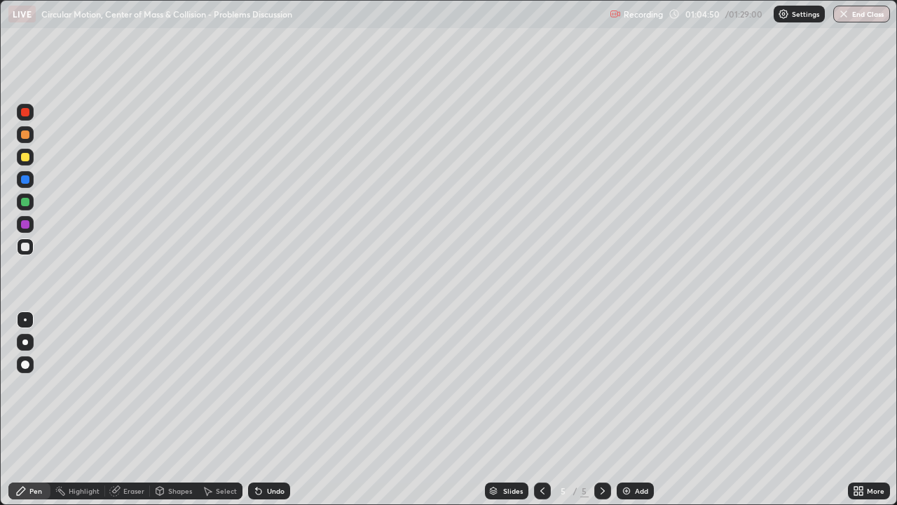
click at [636, 409] on div "Add" at bounding box center [641, 490] width 13 height 7
click at [26, 135] on div at bounding box center [25, 134] width 8 height 8
click at [27, 159] on div at bounding box center [25, 157] width 8 height 8
click at [269, 409] on div "Undo" at bounding box center [276, 490] width 18 height 7
click at [26, 245] on div at bounding box center [25, 247] width 8 height 8
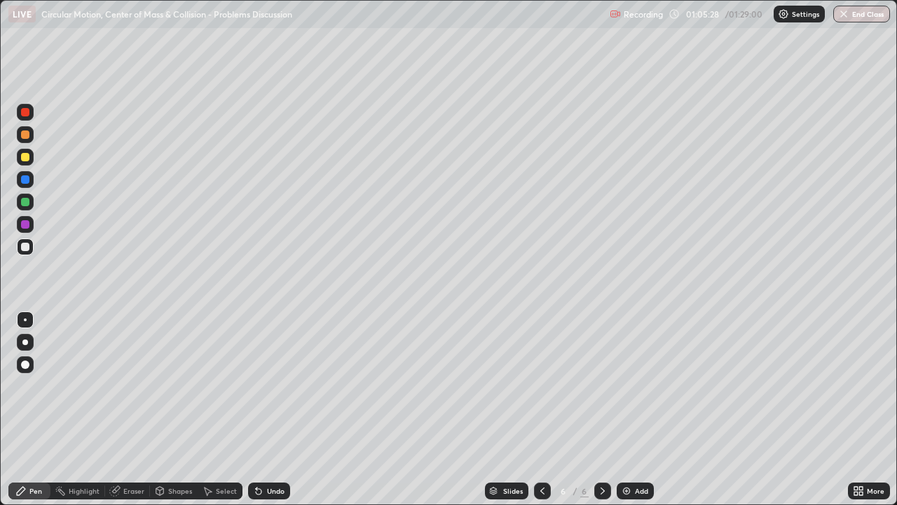
click at [28, 247] on div at bounding box center [25, 247] width 8 height 8
click at [27, 159] on div at bounding box center [25, 157] width 8 height 8
click at [27, 249] on div at bounding box center [25, 247] width 8 height 8
click at [28, 180] on div at bounding box center [25, 179] width 8 height 8
click at [25, 245] on div at bounding box center [25, 247] width 8 height 8
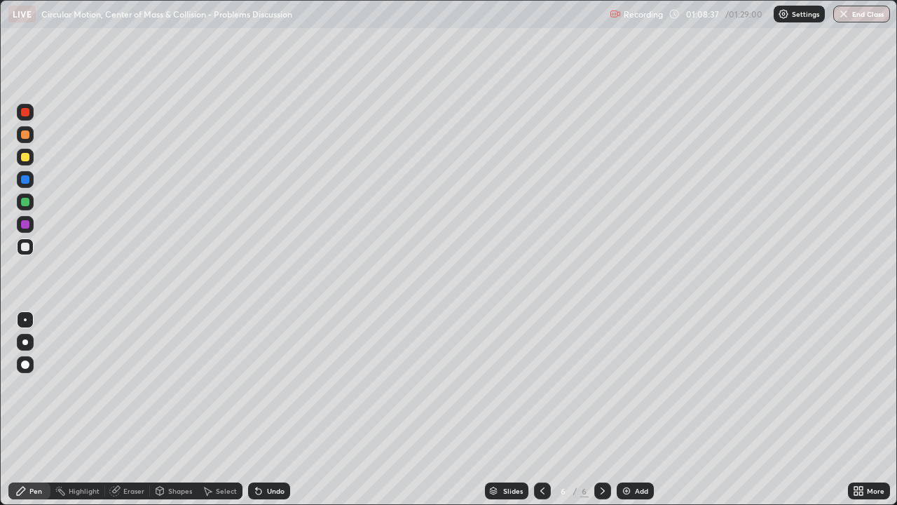
click at [26, 157] on div at bounding box center [25, 157] width 8 height 8
click at [29, 183] on div at bounding box center [25, 179] width 17 height 17
click at [177, 409] on div "Shapes" at bounding box center [174, 490] width 48 height 17
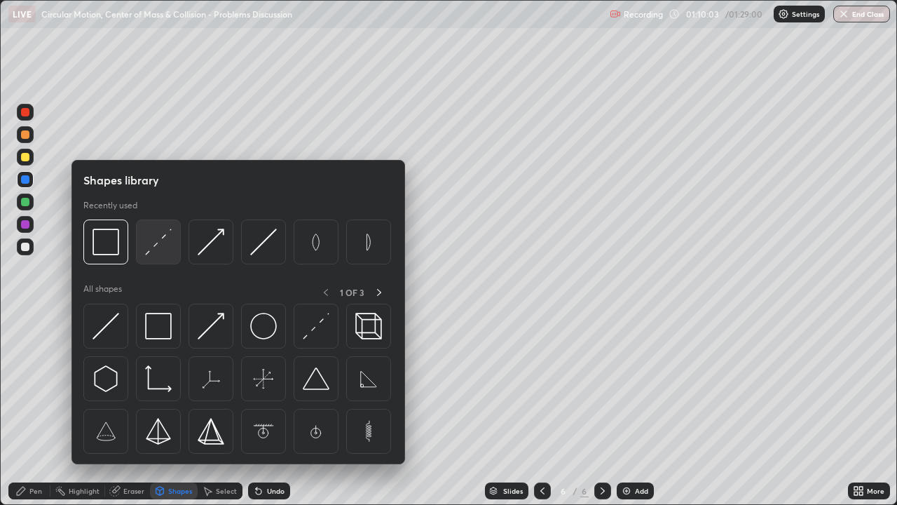
click at [168, 252] on img at bounding box center [158, 241] width 27 height 27
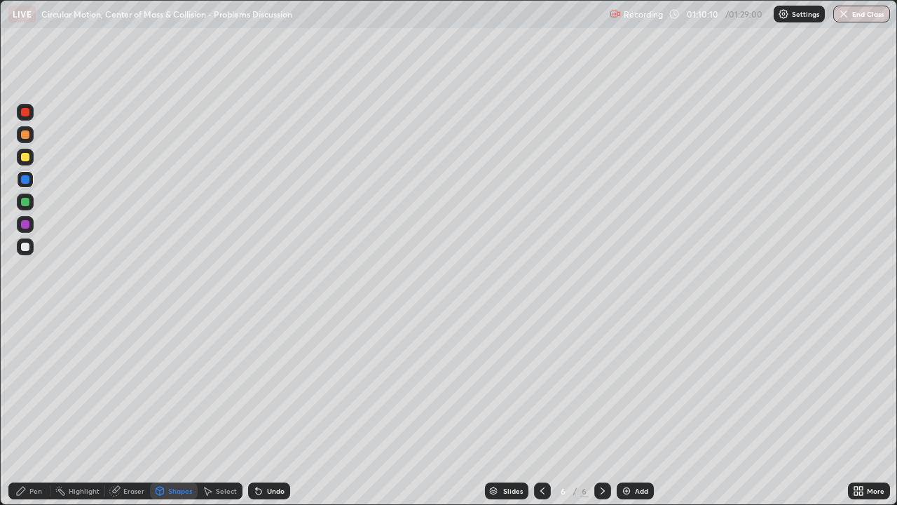
click at [38, 409] on div "Pen" at bounding box center [35, 490] width 13 height 7
click at [27, 247] on div at bounding box center [25, 247] width 8 height 8
click at [269, 409] on div "Undo" at bounding box center [276, 490] width 18 height 7
click at [264, 409] on div "Undo" at bounding box center [269, 490] width 42 height 17
click at [270, 409] on div "Undo" at bounding box center [269, 490] width 42 height 17
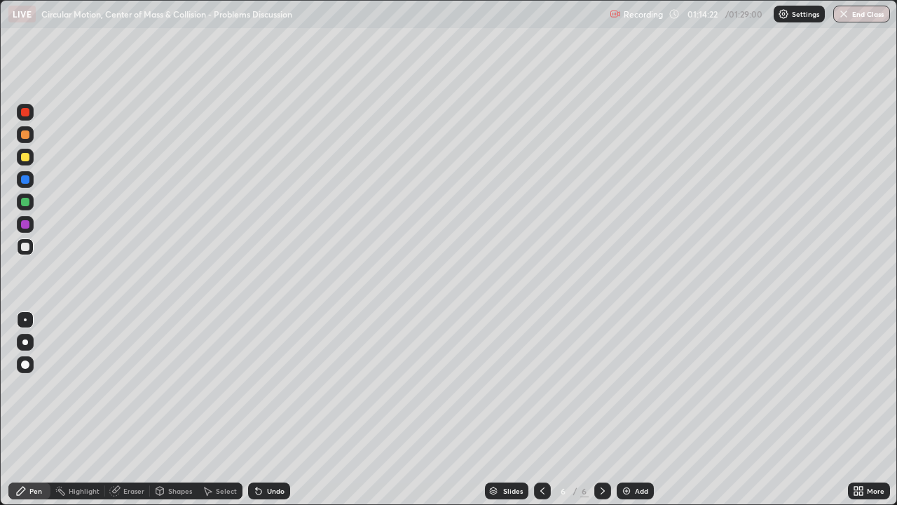
click at [273, 409] on div "Undo" at bounding box center [269, 490] width 42 height 17
click at [279, 409] on div "Undo" at bounding box center [276, 490] width 18 height 7
click at [861, 409] on icon at bounding box center [861, 493] width 4 height 4
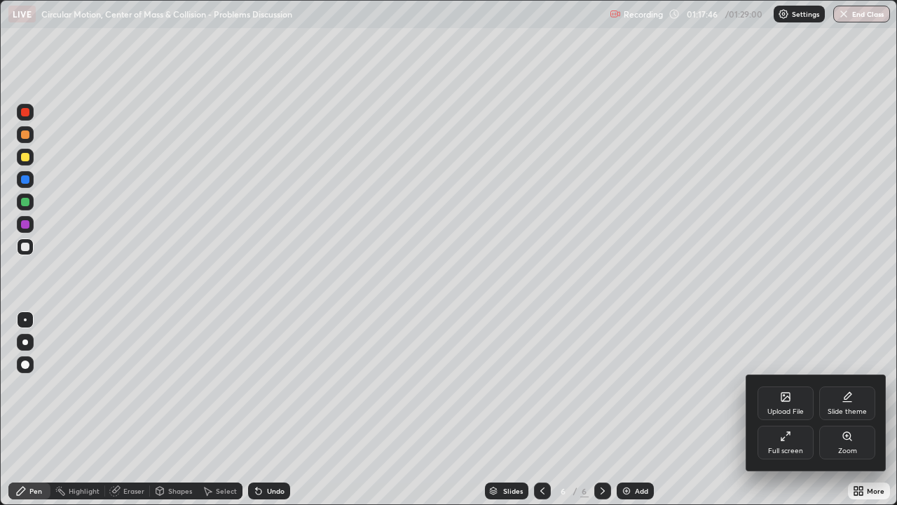
click at [793, 409] on div "Full screen" at bounding box center [786, 442] width 56 height 34
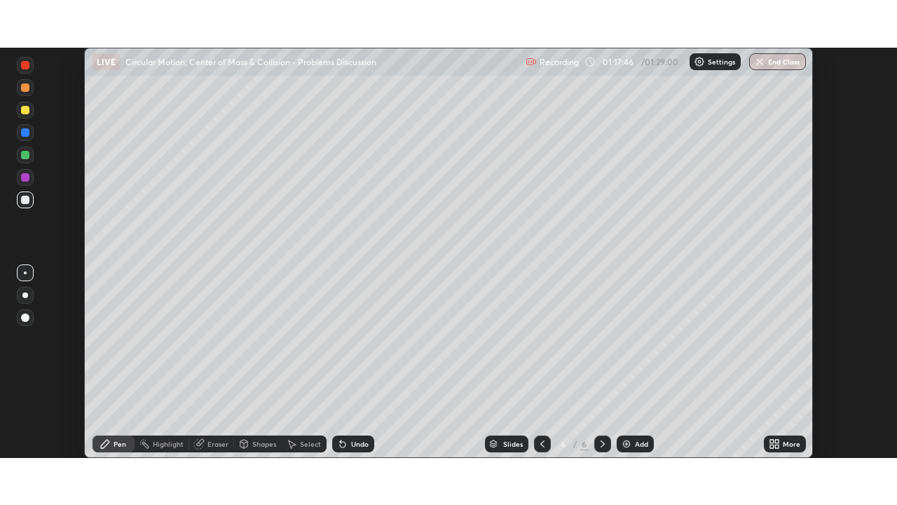
scroll to position [69680, 69193]
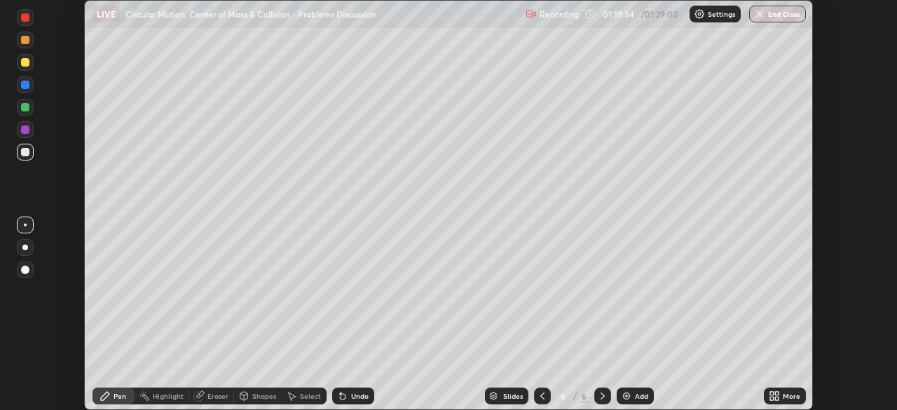
click at [777, 396] on icon at bounding box center [774, 395] width 11 height 11
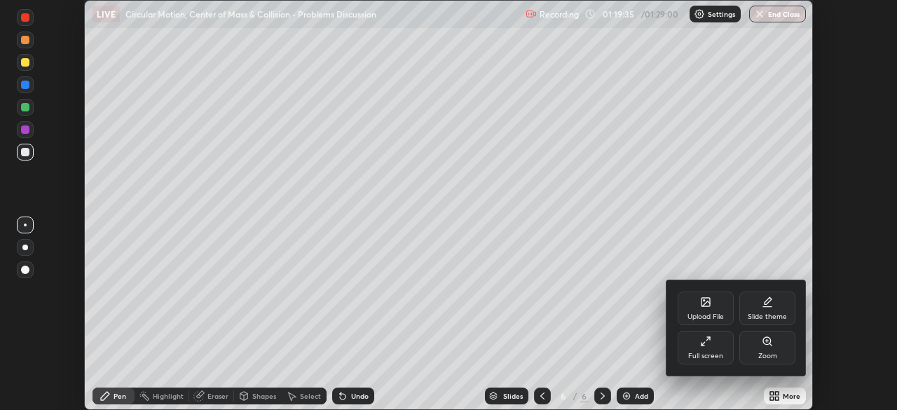
click at [716, 310] on div "Upload File" at bounding box center [706, 309] width 56 height 34
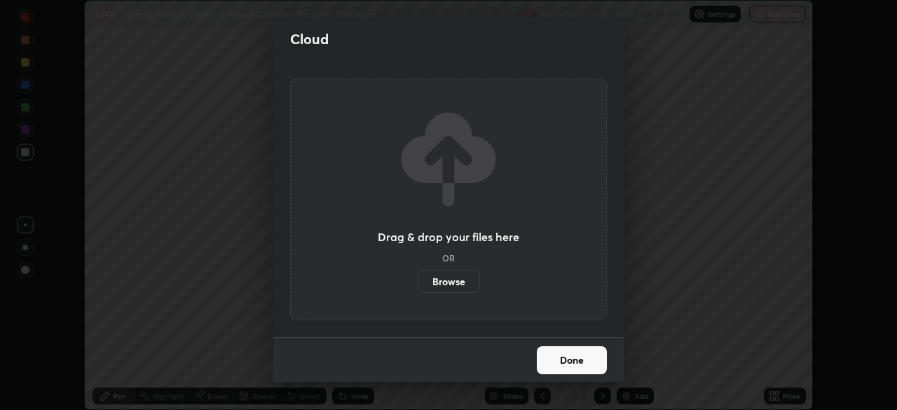
click at [457, 280] on label "Browse" at bounding box center [449, 282] width 62 height 22
click at [418, 280] on input "Browse" at bounding box center [418, 282] width 0 height 22
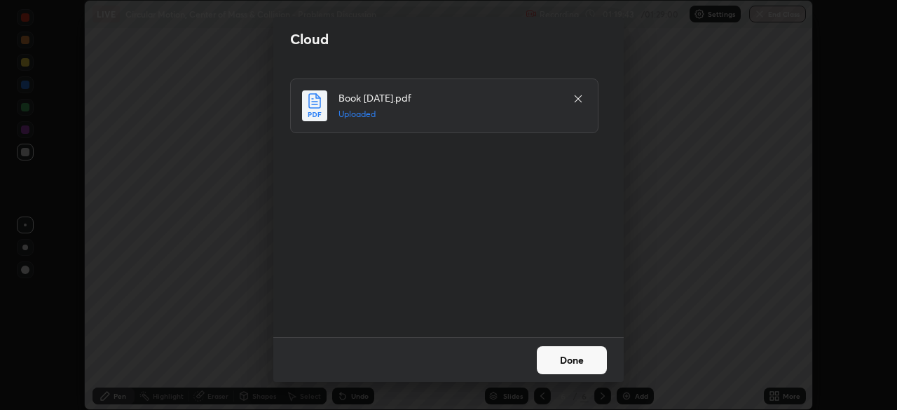
click at [583, 362] on button "Done" at bounding box center [572, 360] width 70 height 28
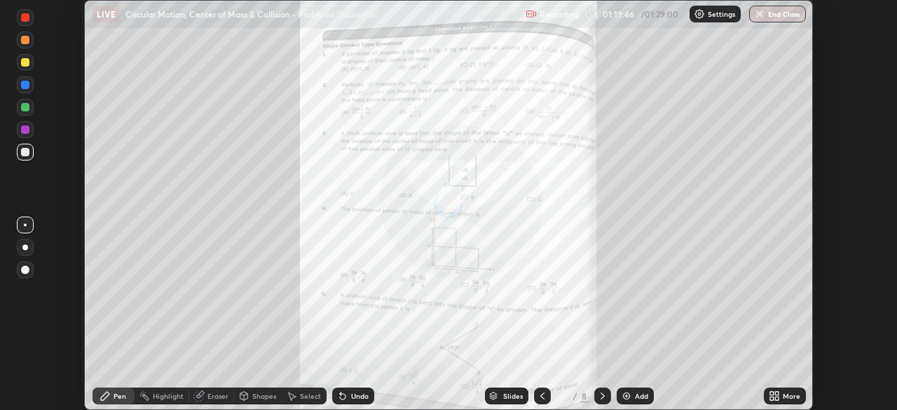
click at [776, 395] on icon at bounding box center [774, 395] width 11 height 11
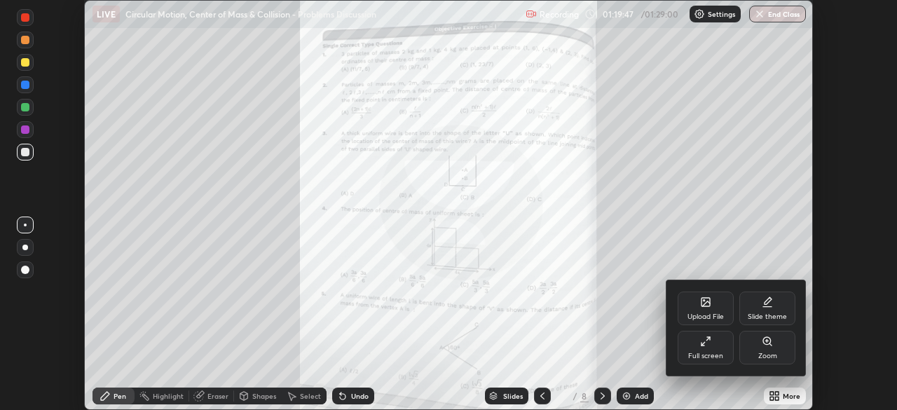
click at [713, 342] on div "Full screen" at bounding box center [706, 348] width 56 height 34
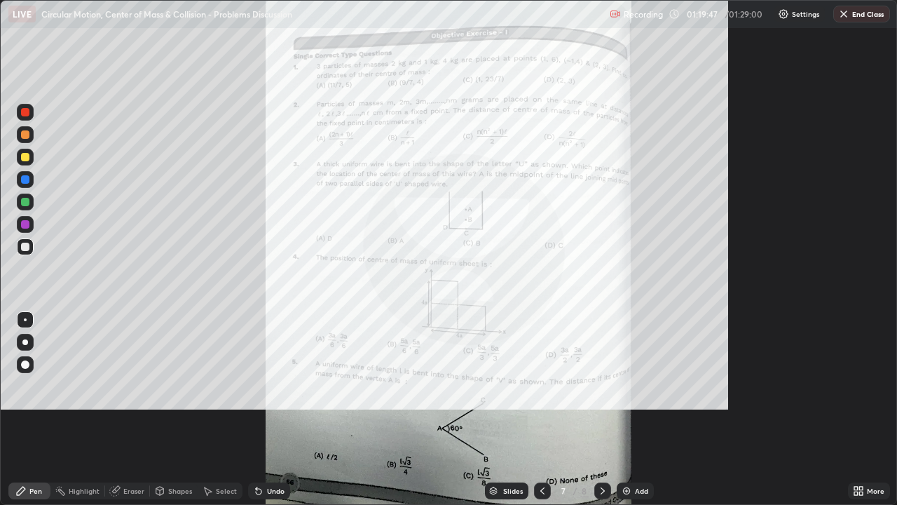
scroll to position [505, 897]
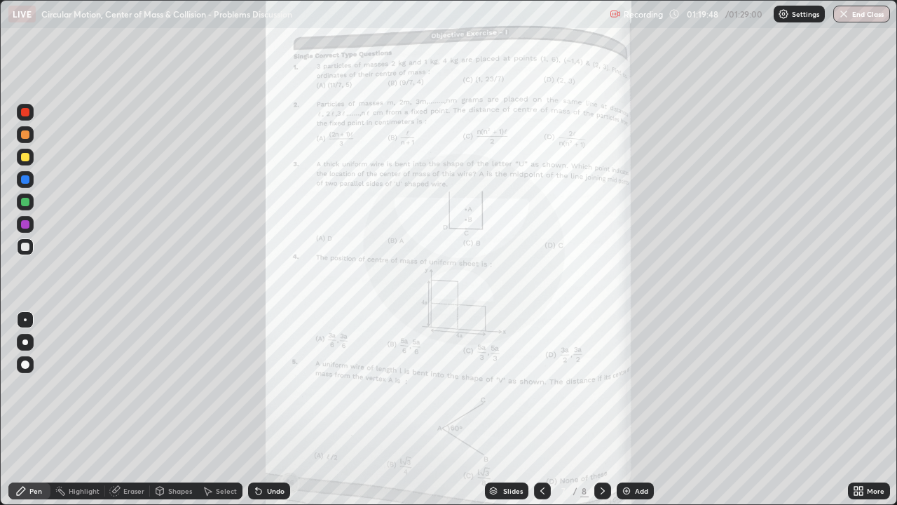
click at [857, 409] on icon at bounding box center [856, 493] width 4 height 4
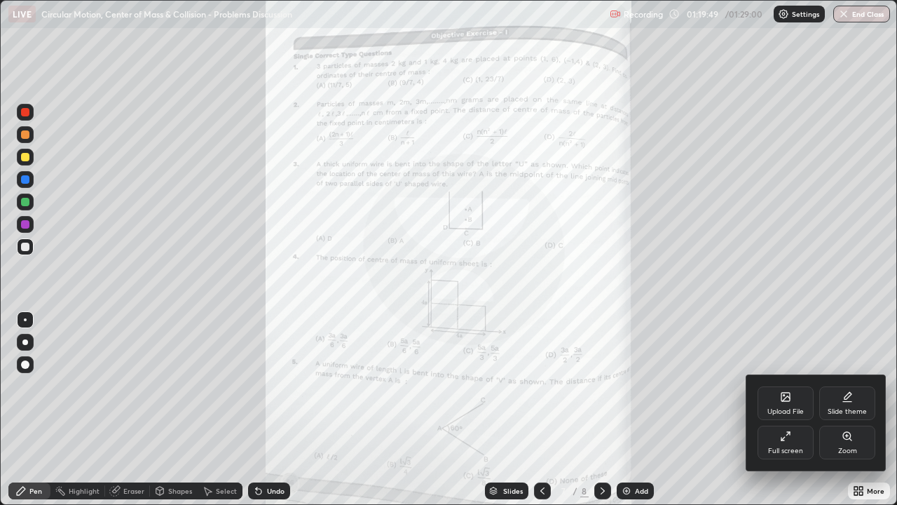
click at [847, 409] on div "Zoom" at bounding box center [847, 442] width 56 height 34
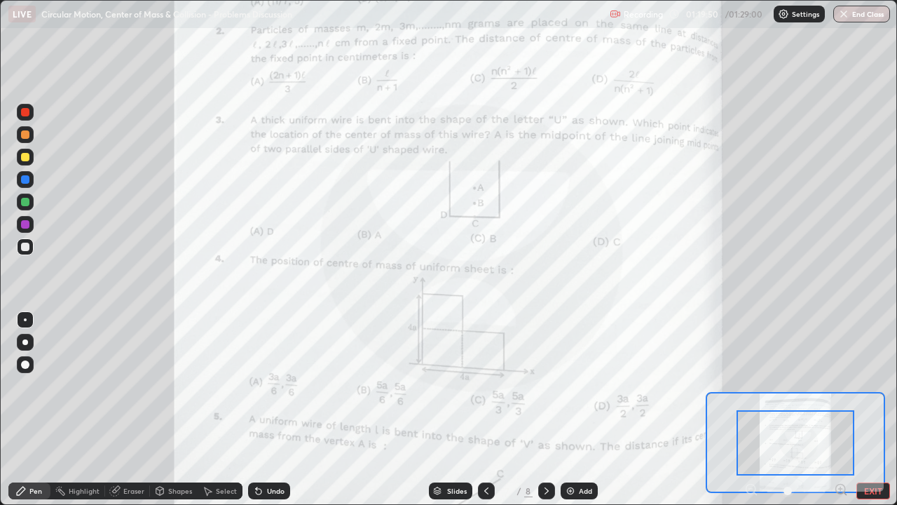
click at [839, 409] on icon at bounding box center [841, 489] width 4 height 0
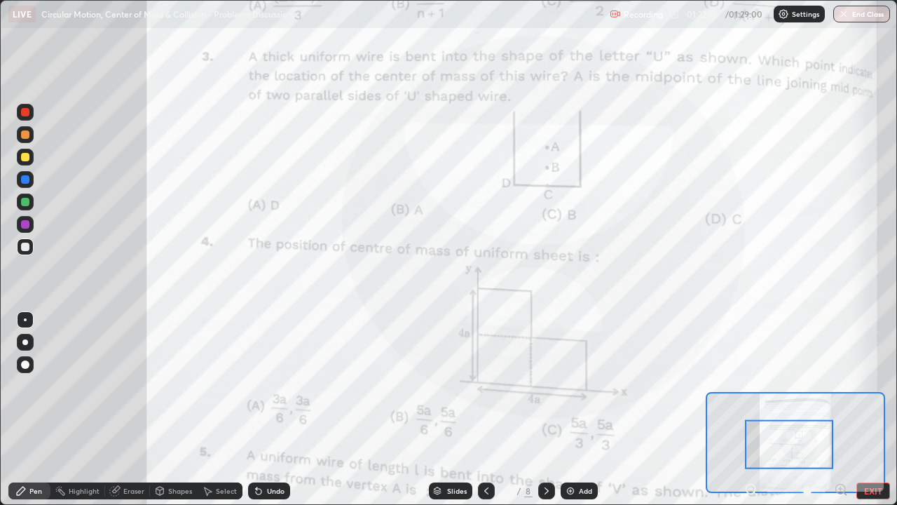
click at [27, 115] on div at bounding box center [25, 112] width 8 height 8
click at [30, 157] on div at bounding box center [25, 157] width 17 height 17
click at [30, 202] on div at bounding box center [25, 201] width 17 height 17
click at [268, 409] on div "Undo" at bounding box center [276, 490] width 18 height 7
click at [128, 409] on div "Eraser" at bounding box center [133, 490] width 21 height 7
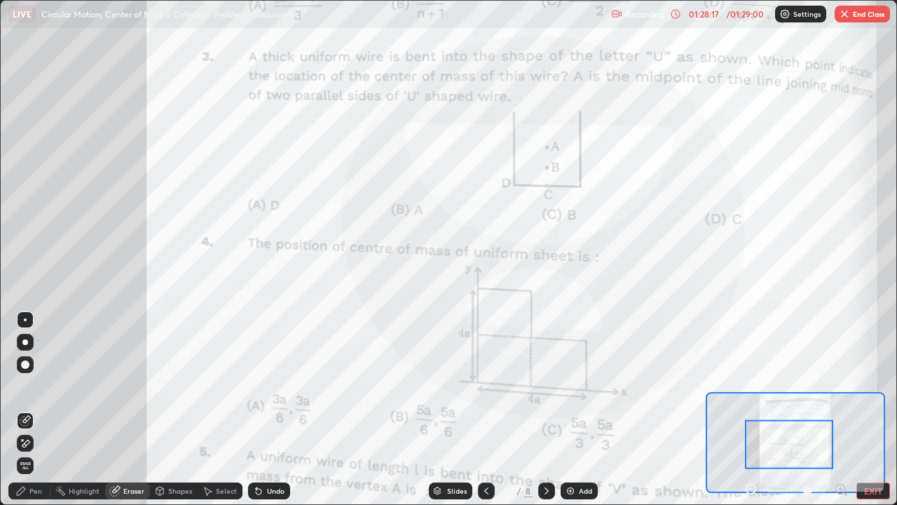
click at [36, 409] on div "Pen" at bounding box center [35, 490] width 13 height 7
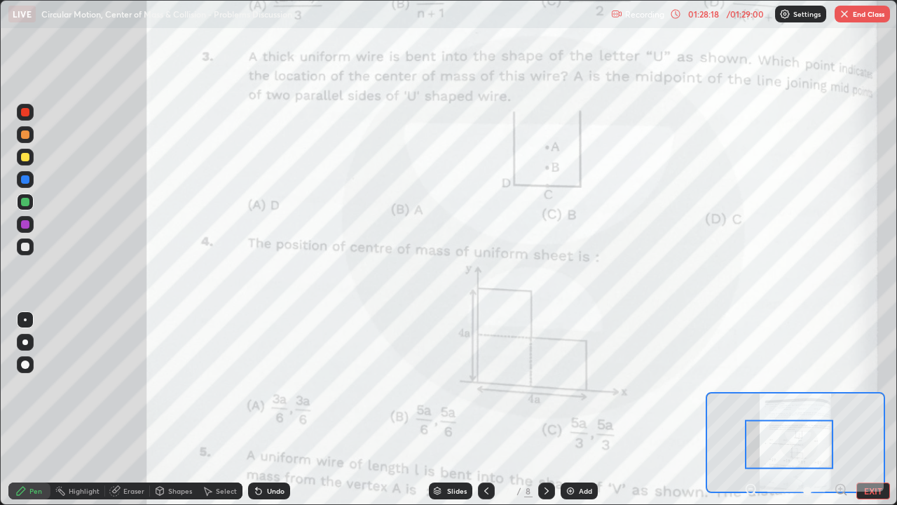
click at [24, 113] on div at bounding box center [25, 112] width 8 height 8
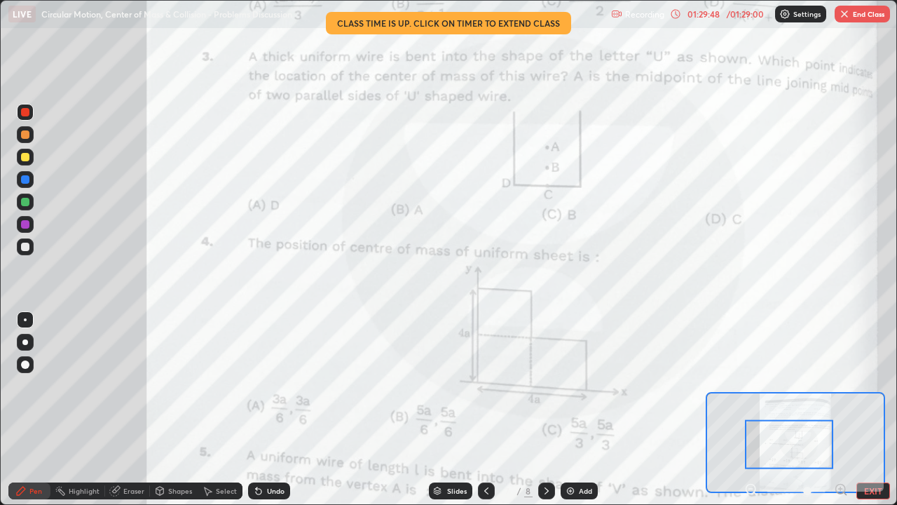
click at [27, 202] on div at bounding box center [25, 202] width 8 height 8
click at [28, 224] on div at bounding box center [25, 224] width 8 height 8
click at [24, 203] on div at bounding box center [25, 202] width 8 height 8
click at [861, 12] on button "End Class" at bounding box center [862, 14] width 55 height 17
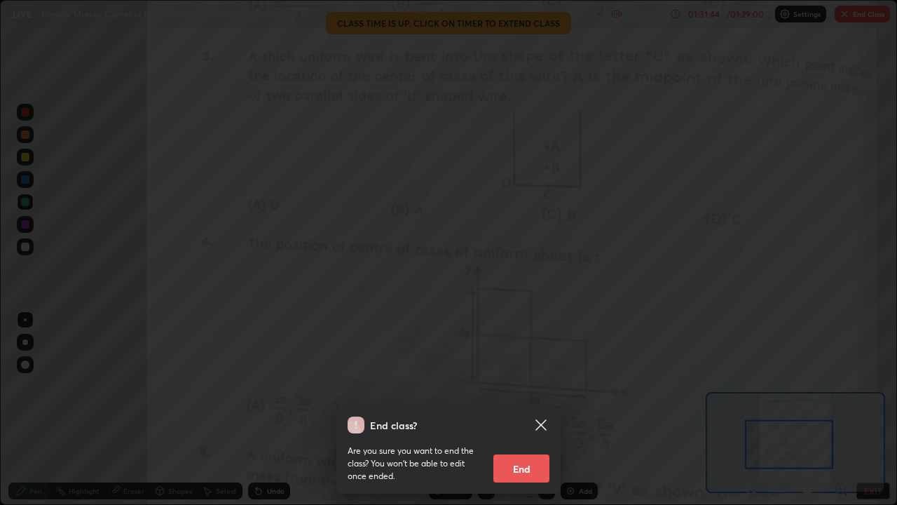
click at [533, 409] on button "End" at bounding box center [521, 468] width 56 height 28
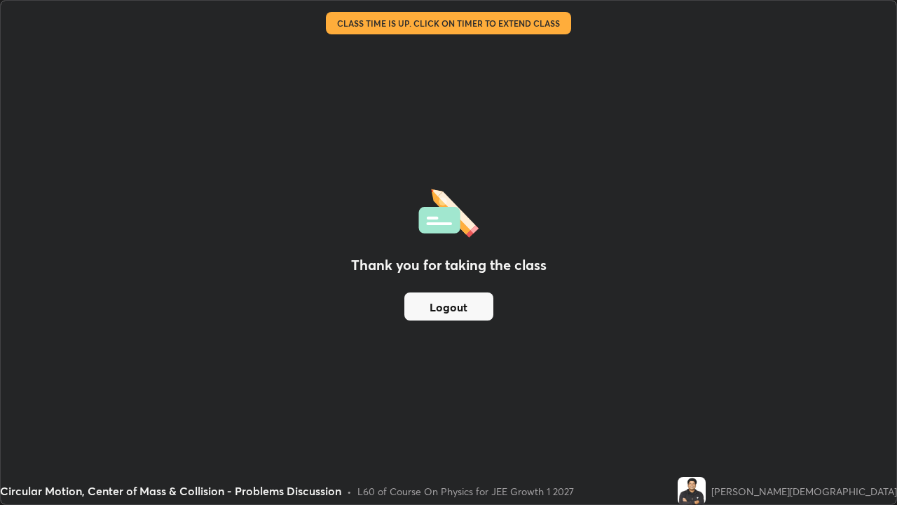
click at [451, 302] on button "Logout" at bounding box center [448, 306] width 89 height 28
